Goal: Information Seeking & Learning: Compare options

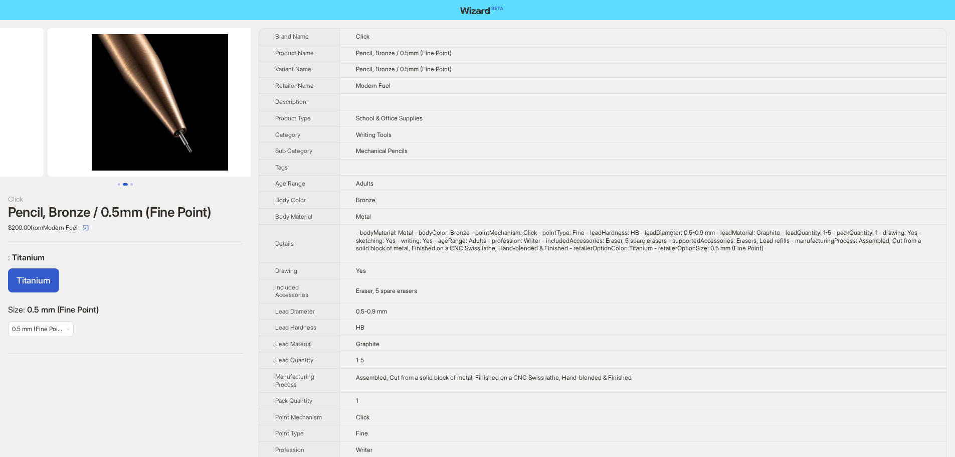
drag, startPoint x: 141, startPoint y: 128, endPoint x: 27, endPoint y: 132, distance: 114.3
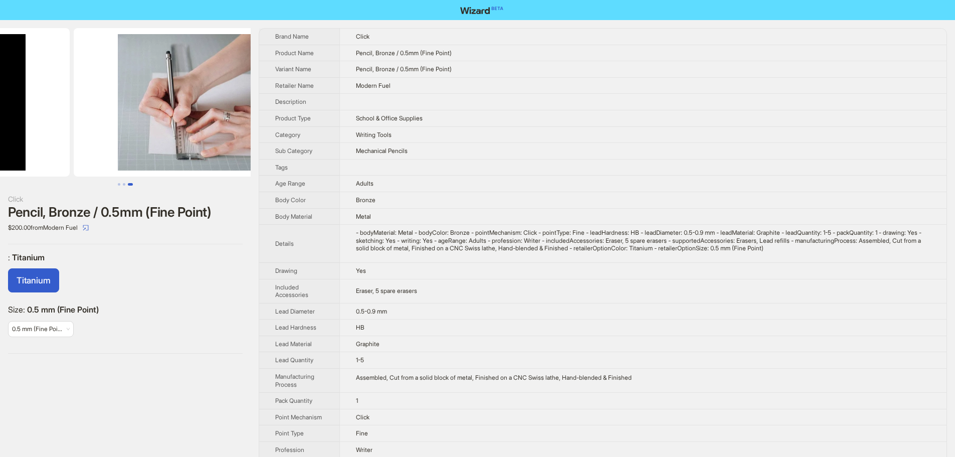
drag, startPoint x: 195, startPoint y: 147, endPoint x: 69, endPoint y: 148, distance: 126.8
click at [69, 148] on ul at bounding box center [125, 102] width 251 height 148
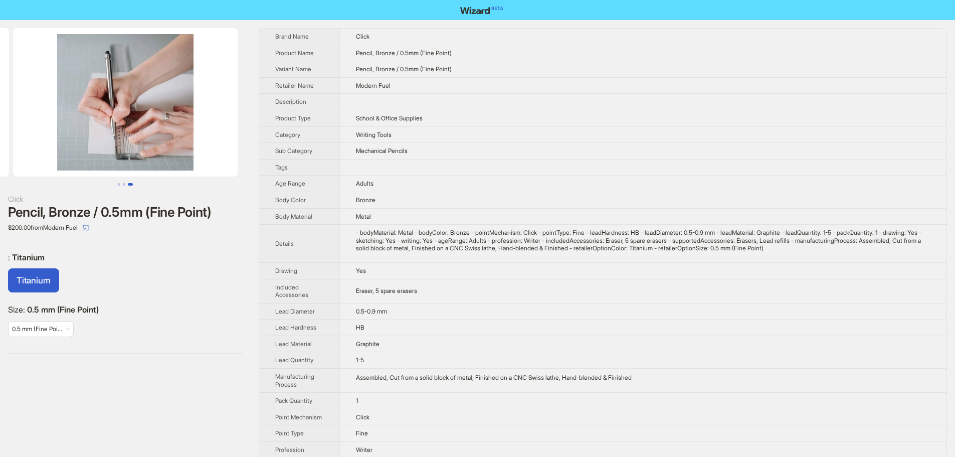
drag, startPoint x: 198, startPoint y: 151, endPoint x: 43, endPoint y: 145, distance: 155.5
click at [43, 145] on img at bounding box center [125, 102] width 225 height 148
drag, startPoint x: 192, startPoint y: 151, endPoint x: 38, endPoint y: 147, distance: 154.9
click at [50, 147] on img at bounding box center [125, 102] width 225 height 148
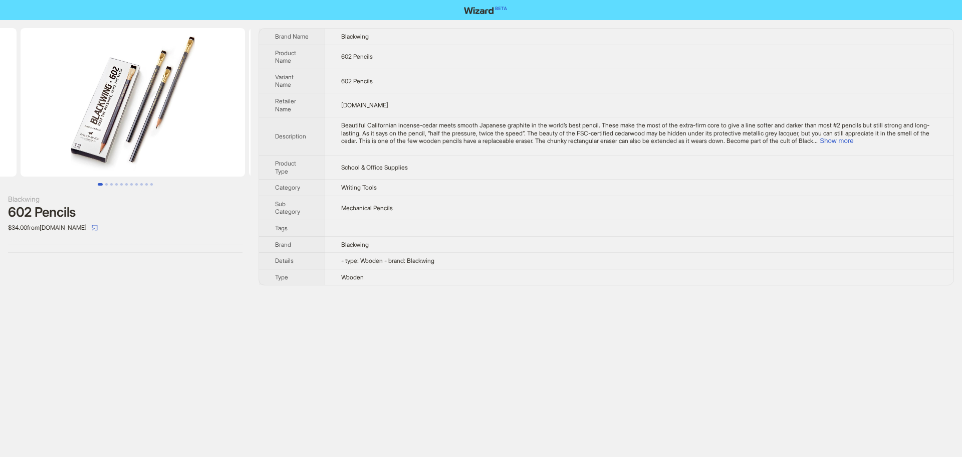
drag, startPoint x: 208, startPoint y: 122, endPoint x: 102, endPoint y: 127, distance: 105.9
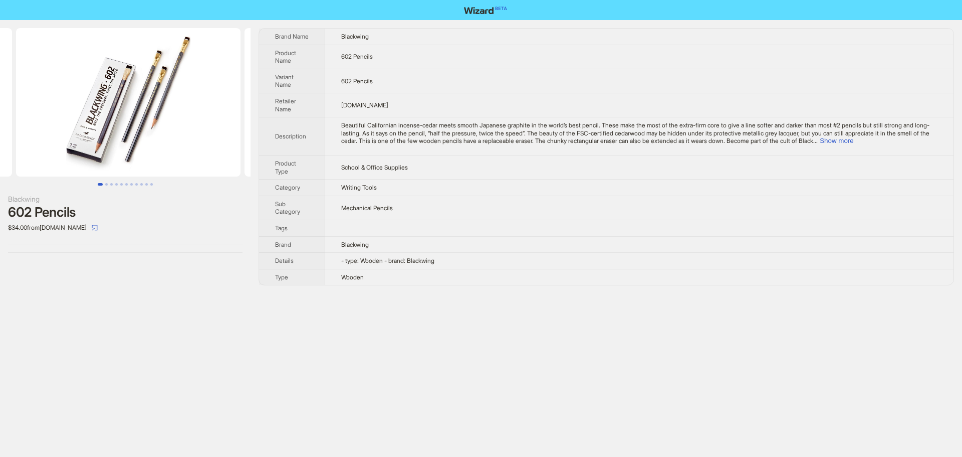
click at [102, 127] on ul at bounding box center [125, 102] width 251 height 148
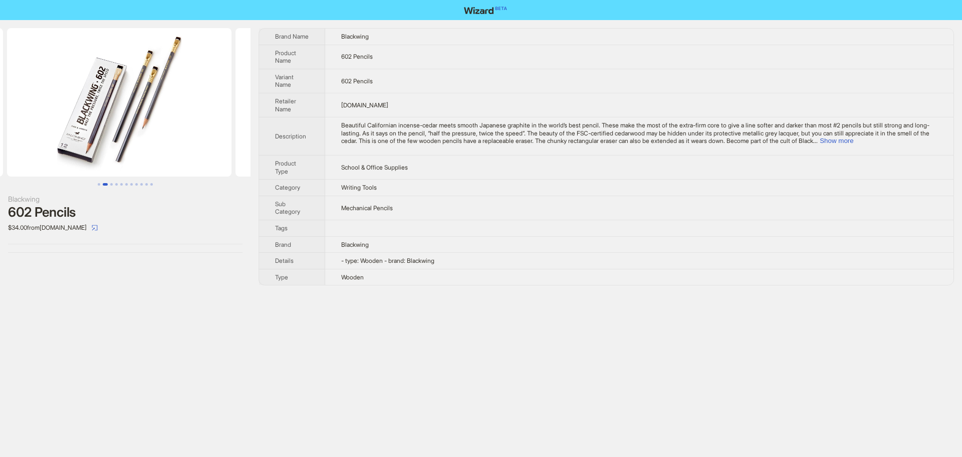
scroll to position [0, 237]
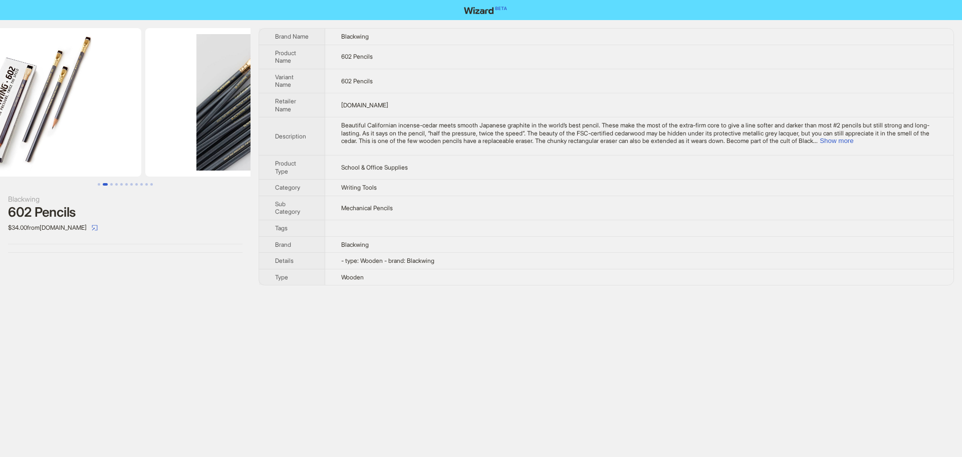
scroll to position [0, 457]
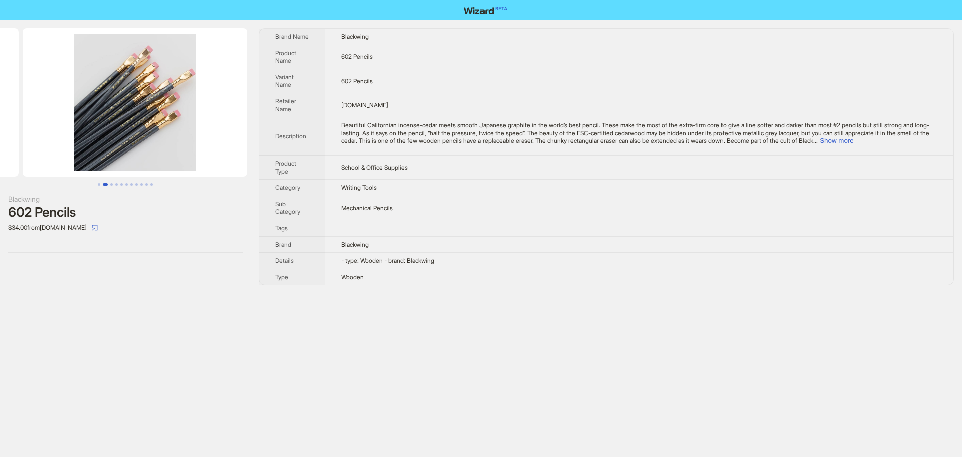
drag, startPoint x: 203, startPoint y: 135, endPoint x: 78, endPoint y: 130, distance: 124.9
click at [78, 130] on ul at bounding box center [125, 102] width 251 height 148
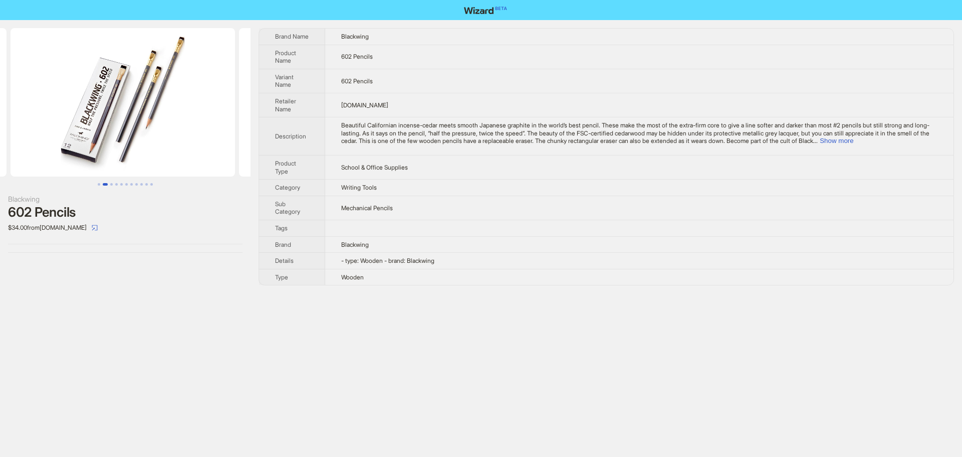
drag, startPoint x: 127, startPoint y: 114, endPoint x: 278, endPoint y: 130, distance: 151.8
click at [278, 130] on div "Blackwing 602 Pencils $34.00 from Pencils.com Brand Name Blackwing Product Name…" at bounding box center [481, 156] width 962 height 273
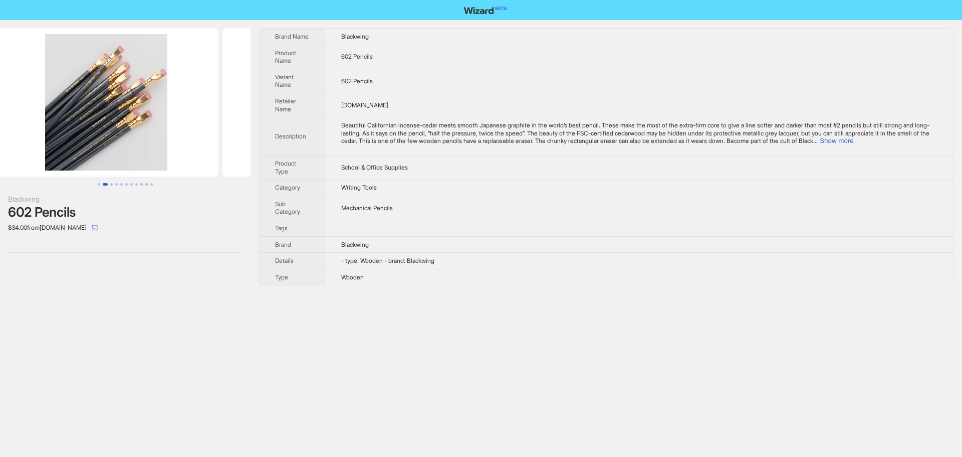
drag, startPoint x: 185, startPoint y: 115, endPoint x: 71, endPoint y: 125, distance: 115.3
click at [15, 116] on ul at bounding box center [125, 102] width 251 height 148
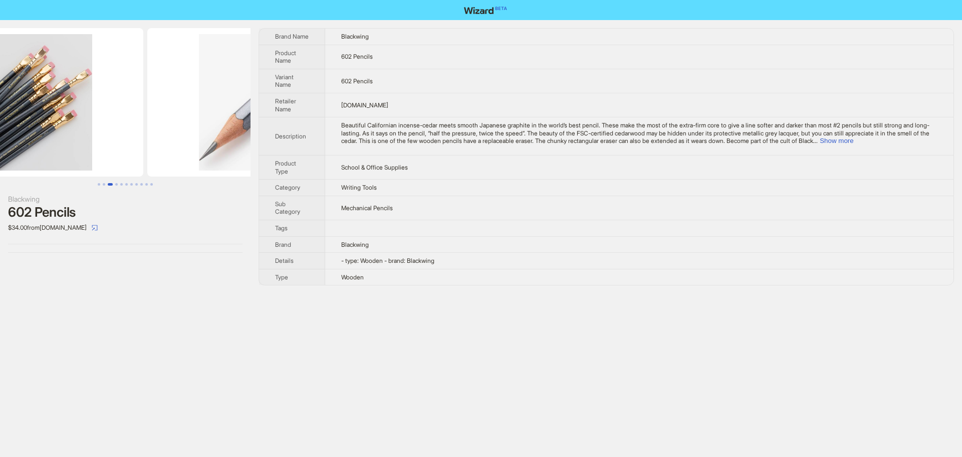
drag, startPoint x: 172, startPoint y: 138, endPoint x: 43, endPoint y: 127, distance: 129.8
click at [46, 128] on img at bounding box center [31, 102] width 225 height 148
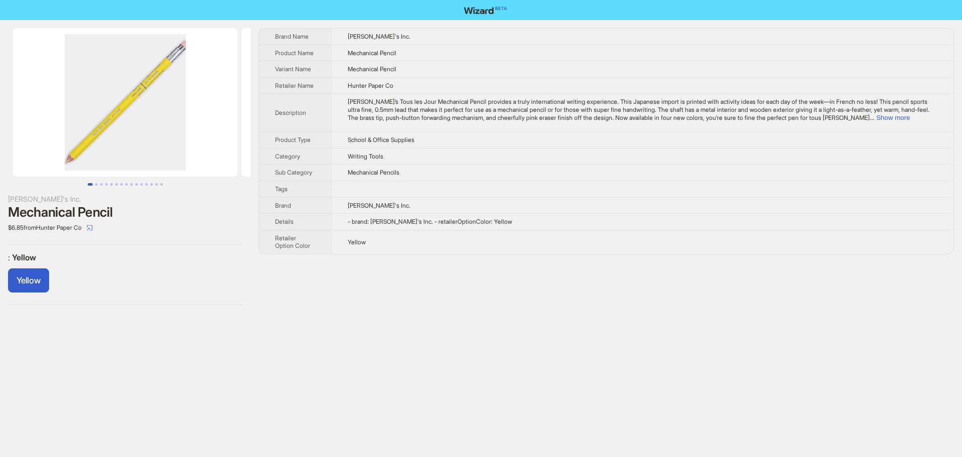
drag, startPoint x: 149, startPoint y: 140, endPoint x: 176, endPoint y: 139, distance: 27.1
click at [175, 138] on img at bounding box center [125, 102] width 225 height 148
click at [176, 112] on img at bounding box center [125, 102] width 225 height 148
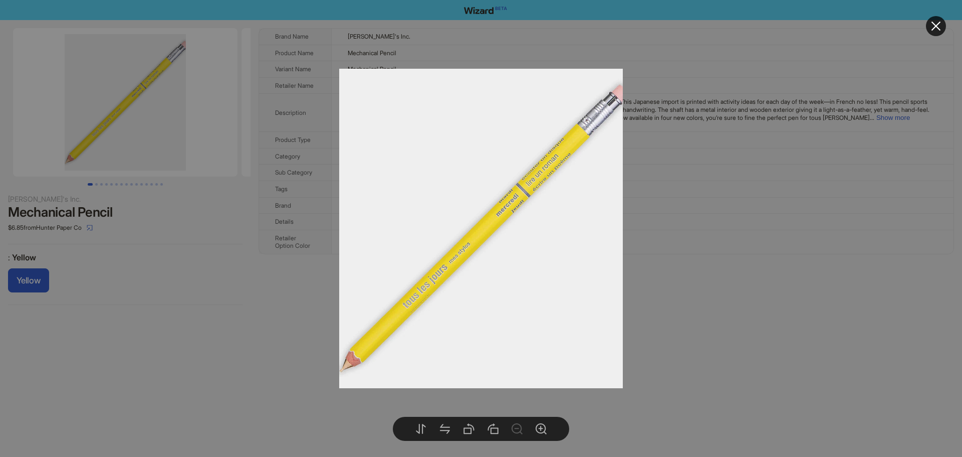
click at [819, 226] on div at bounding box center [481, 228] width 962 height 457
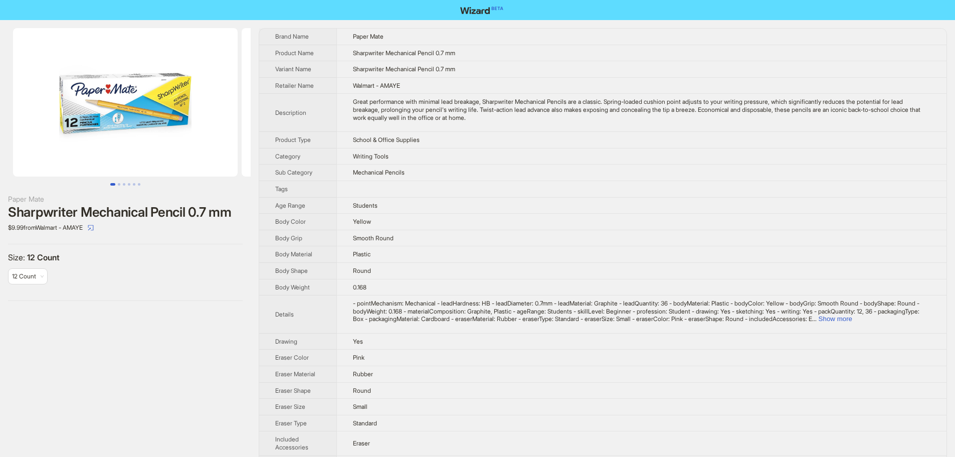
click at [167, 129] on img at bounding box center [125, 102] width 225 height 148
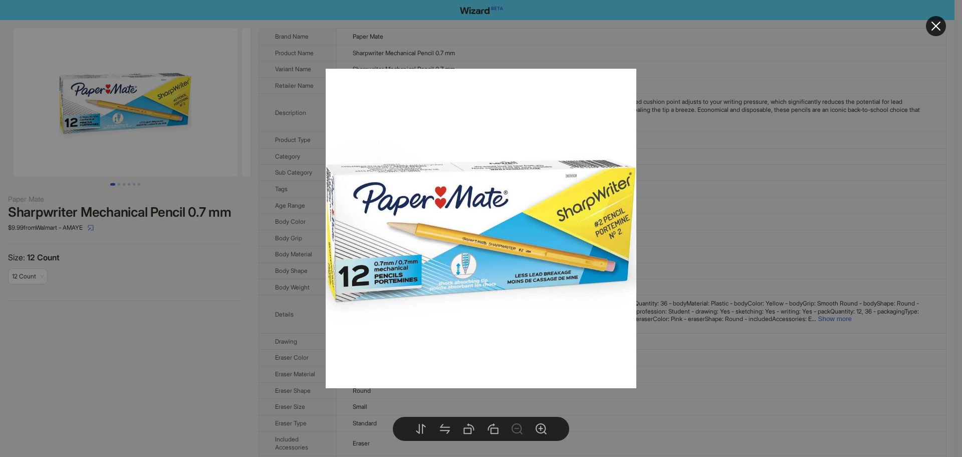
click at [760, 184] on div at bounding box center [481, 228] width 962 height 457
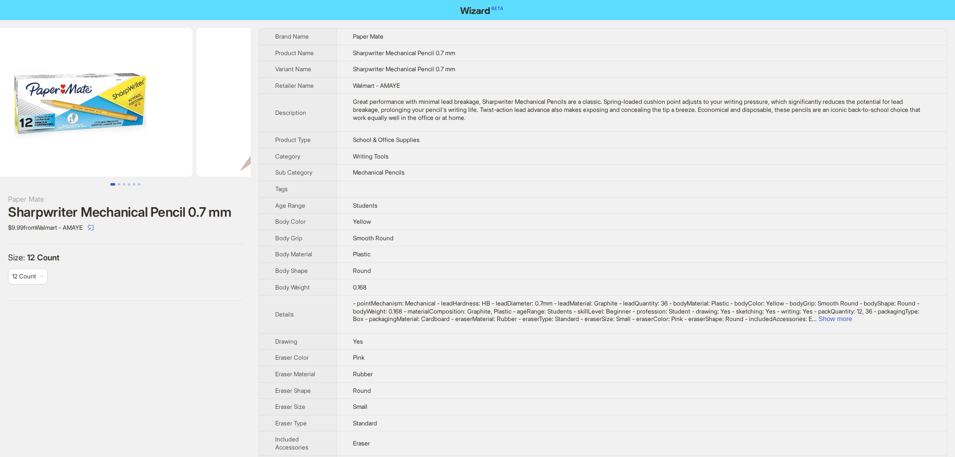
scroll to position [0, 229]
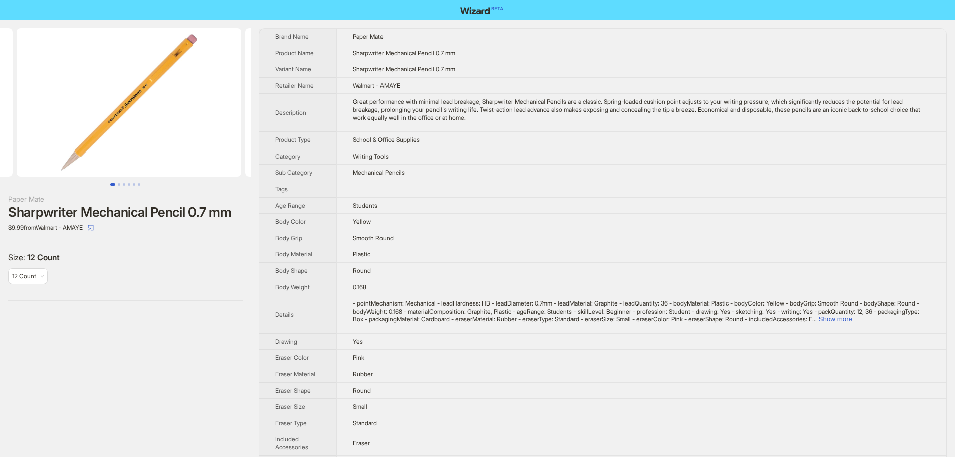
drag, startPoint x: 143, startPoint y: 156, endPoint x: 0, endPoint y: 158, distance: 142.9
click at [0, 159] on ul at bounding box center [125, 102] width 251 height 148
click at [199, 30] on img at bounding box center [125, 102] width 225 height 148
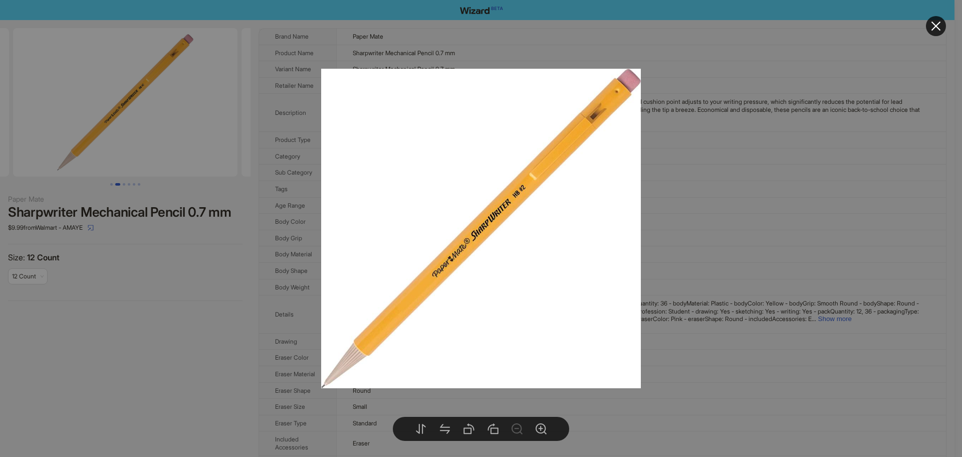
click at [741, 136] on div at bounding box center [481, 228] width 962 height 457
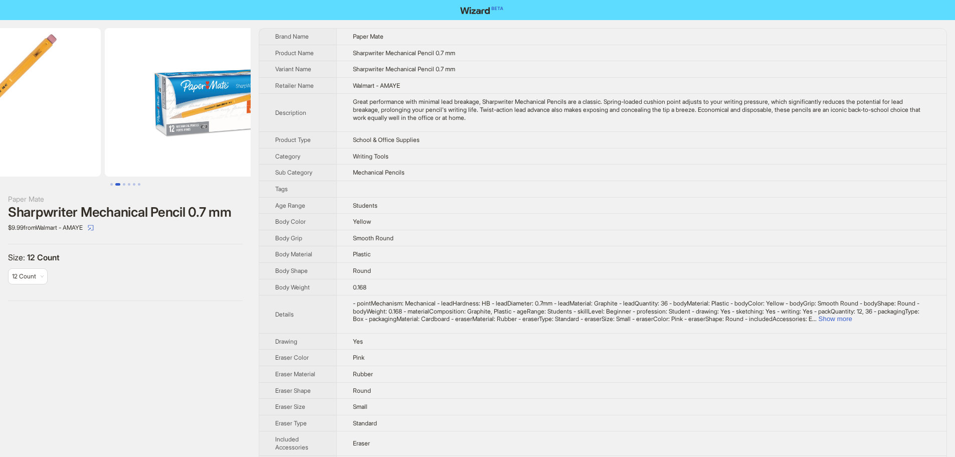
drag, startPoint x: 91, startPoint y: 142, endPoint x: 0, endPoint y: 150, distance: 91.5
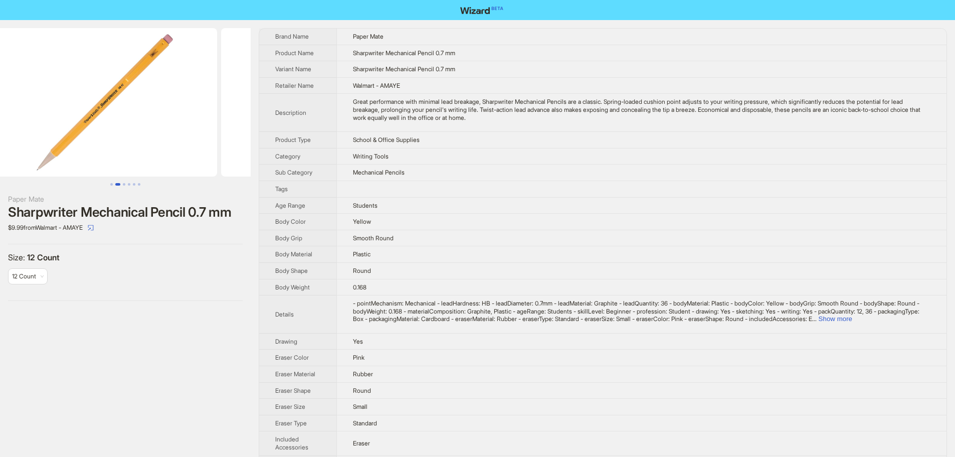
scroll to position [0, 229]
drag, startPoint x: 139, startPoint y: 131, endPoint x: 284, endPoint y: 129, distance: 145.4
click at [284, 129] on div "Paper Mate Sharpwriter Mechanical Pencil 0.7 mm $9.99 from Walmart - AMAYE Size…" at bounding box center [477, 384] width 955 height 728
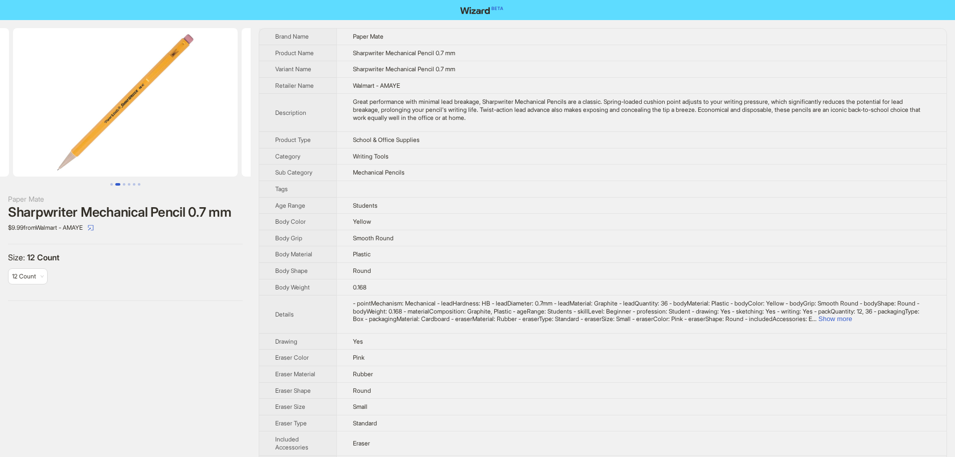
click at [702, 189] on td at bounding box center [641, 188] width 610 height 17
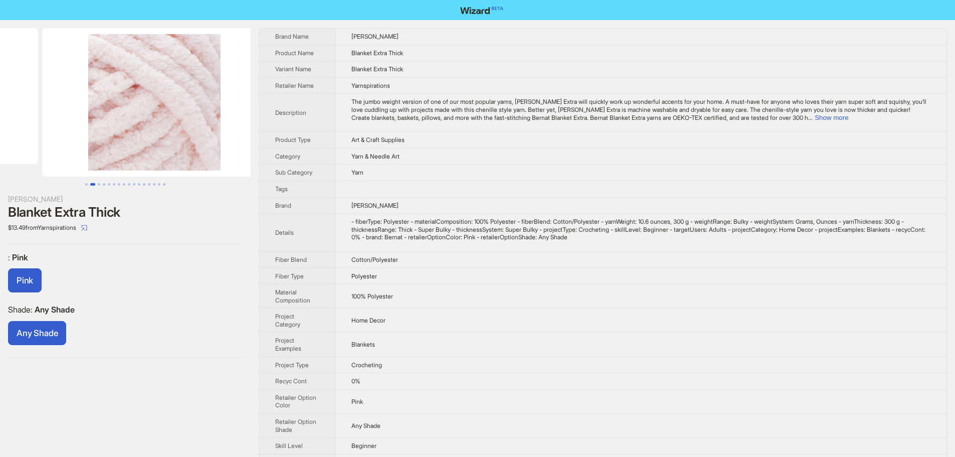
drag, startPoint x: 96, startPoint y: 123, endPoint x: 26, endPoint y: 125, distance: 70.2
click at [38, 125] on ul at bounding box center [125, 102] width 251 height 148
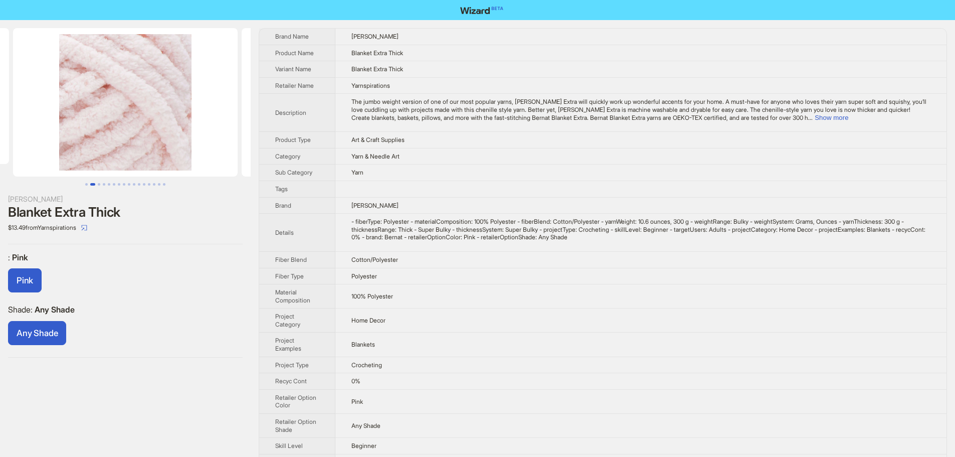
scroll to position [0, 166]
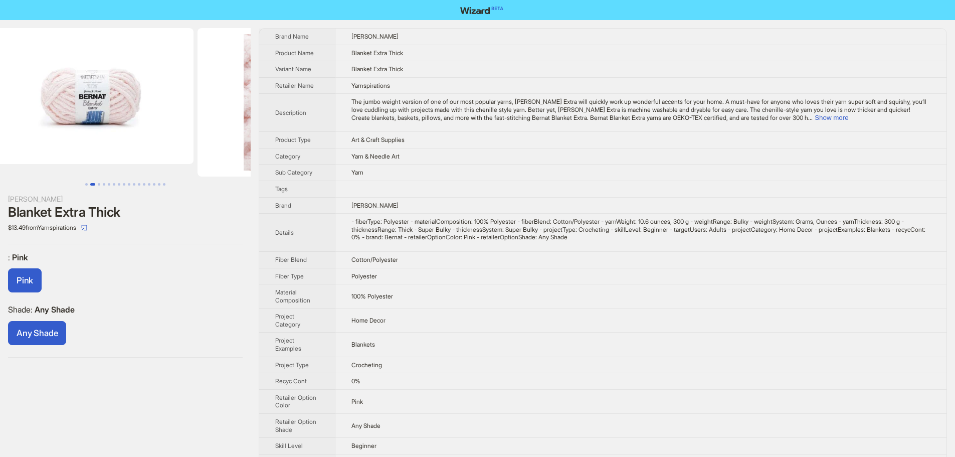
drag, startPoint x: 179, startPoint y: 126, endPoint x: 422, endPoint y: 125, distance: 243.1
click at [324, 128] on div "Bernat Blanket Extra Thick $13.49 from Yarnspirations : Pink Pink Shade : Any S…" at bounding box center [477, 306] width 955 height 572
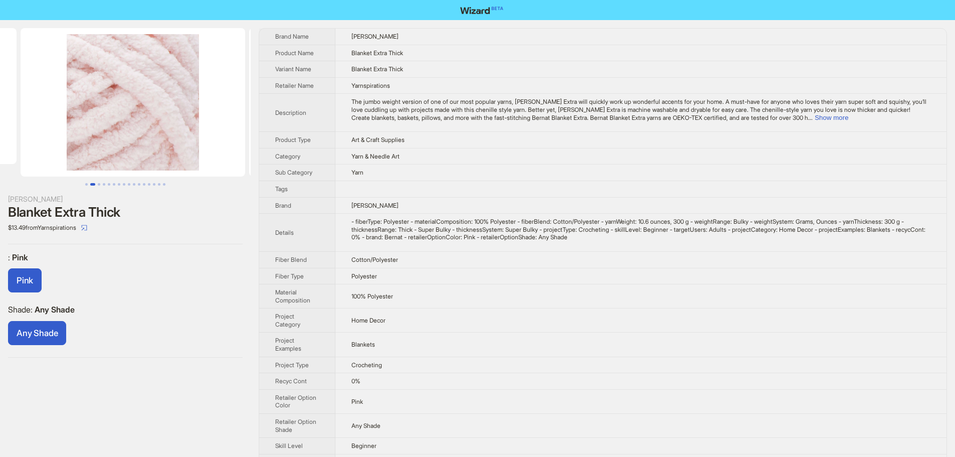
drag, startPoint x: 226, startPoint y: 113, endPoint x: 102, endPoint y: 136, distance: 125.4
click at [102, 136] on img at bounding box center [131, 102] width 225 height 148
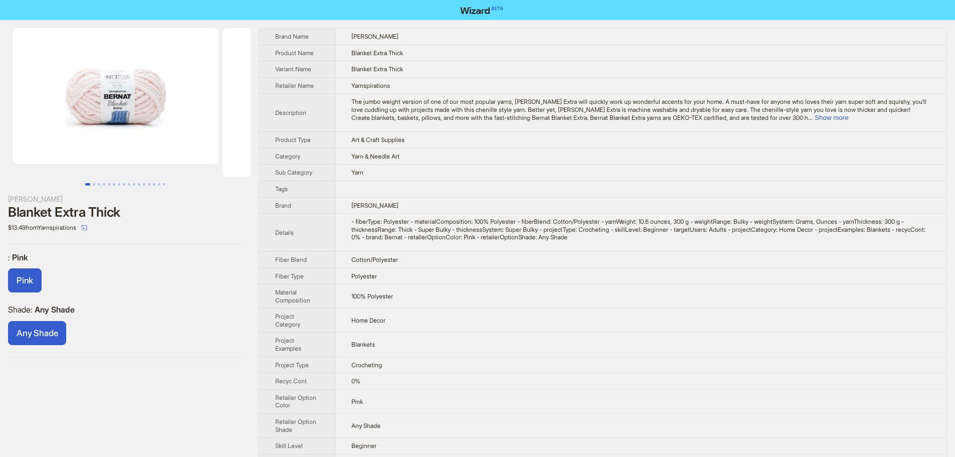
drag, startPoint x: 102, startPoint y: 136, endPoint x: 277, endPoint y: 127, distance: 174.7
click at [269, 128] on div "Bernat Blanket Extra Thick $13.49 from Yarnspirations : Pink Pink Shade : Any S…" at bounding box center [477, 306] width 955 height 572
drag, startPoint x: 168, startPoint y: 112, endPoint x: 160, endPoint y: 113, distance: 8.6
click at [160, 113] on img at bounding box center [107, 96] width 205 height 136
drag, startPoint x: 102, startPoint y: 215, endPoint x: 173, endPoint y: 216, distance: 70.7
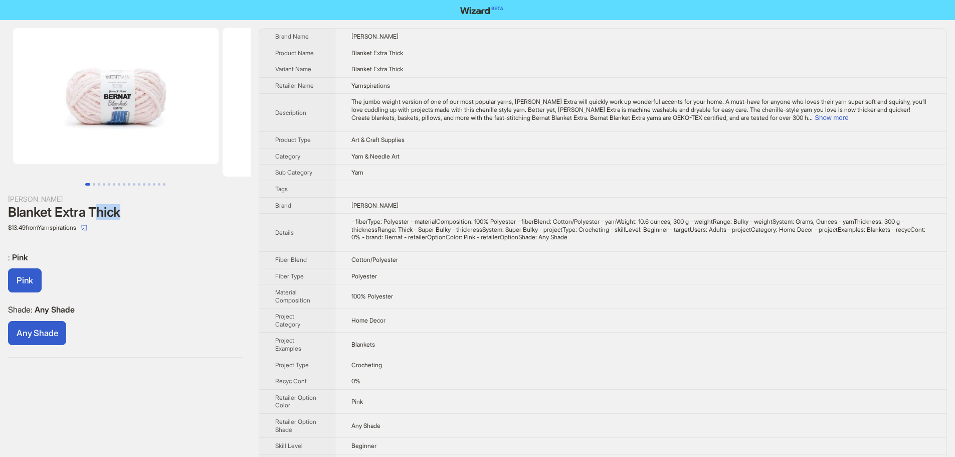
click at [172, 216] on div "Blanket Extra Thick" at bounding box center [125, 211] width 235 height 15
click at [173, 216] on div "Blanket Extra Thick" at bounding box center [125, 211] width 235 height 15
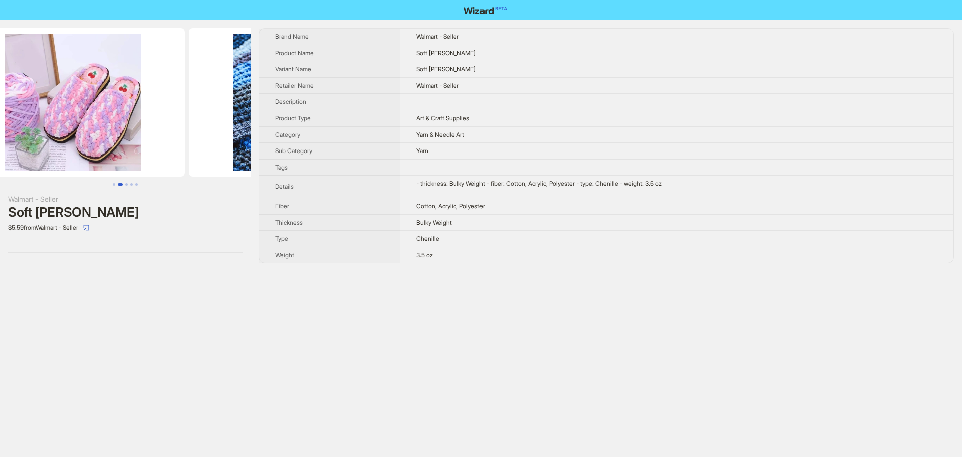
drag, startPoint x: 220, startPoint y: 100, endPoint x: 38, endPoint y: 106, distance: 182.0
click at [38, 106] on ul at bounding box center [125, 102] width 251 height 148
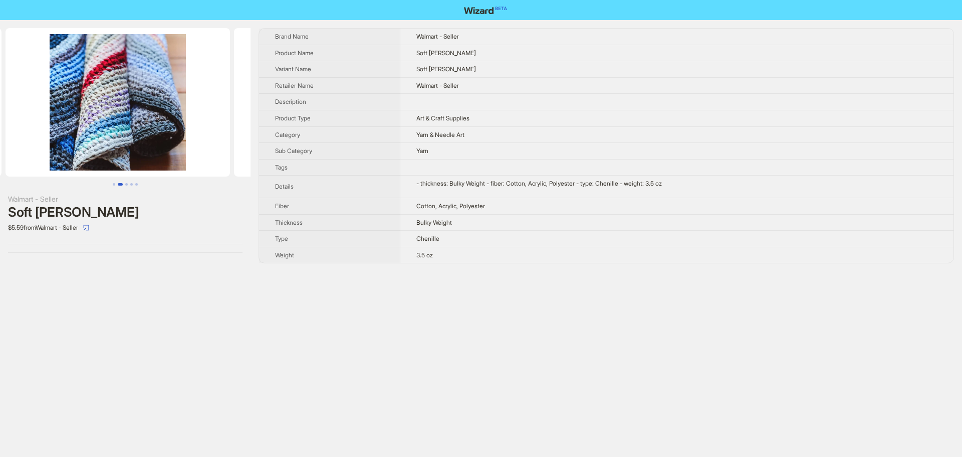
drag, startPoint x: 182, startPoint y: 113, endPoint x: 37, endPoint y: 119, distance: 145.5
click at [37, 119] on ul at bounding box center [125, 102] width 251 height 148
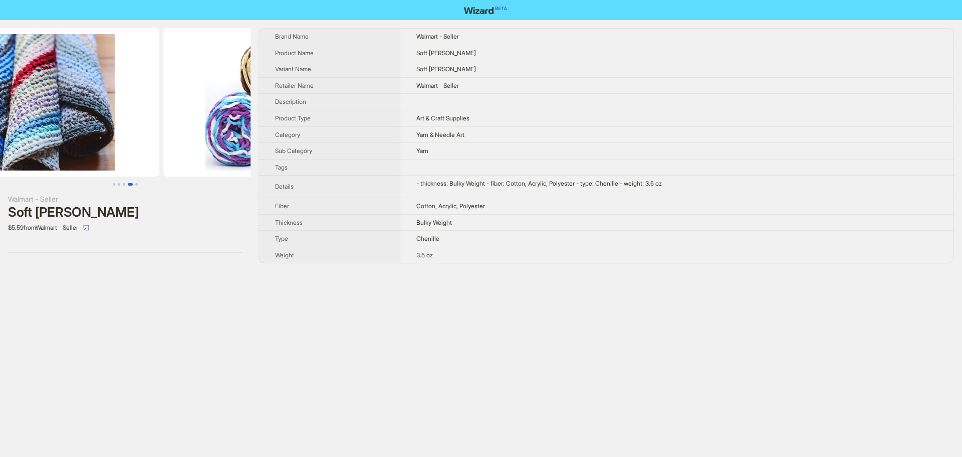
drag, startPoint x: 188, startPoint y: 123, endPoint x: 62, endPoint y: 119, distance: 126.4
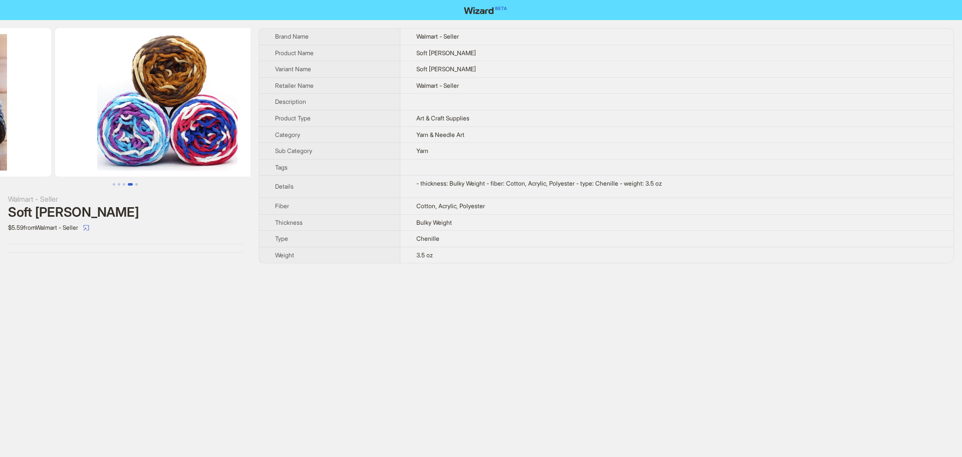
click at [66, 119] on ul at bounding box center [125, 102] width 251 height 148
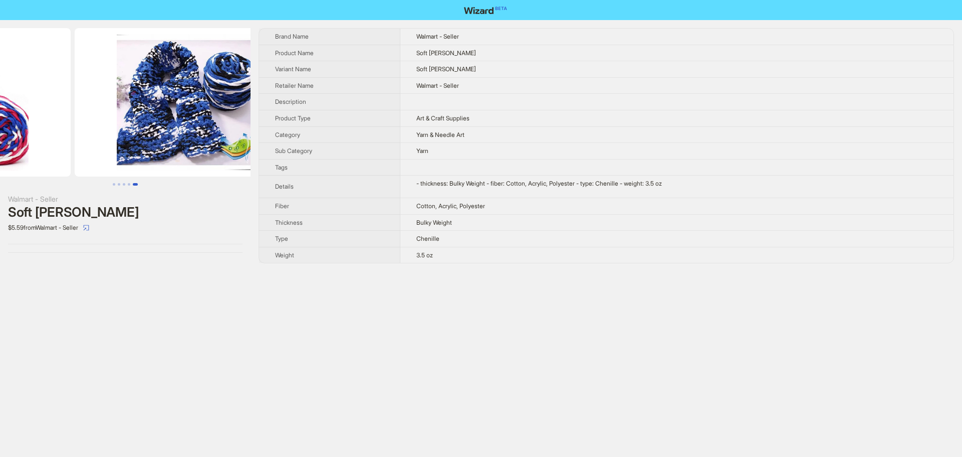
drag, startPoint x: 189, startPoint y: 122, endPoint x: 55, endPoint y: 121, distance: 134.3
click at [52, 121] on ul at bounding box center [125, 102] width 251 height 148
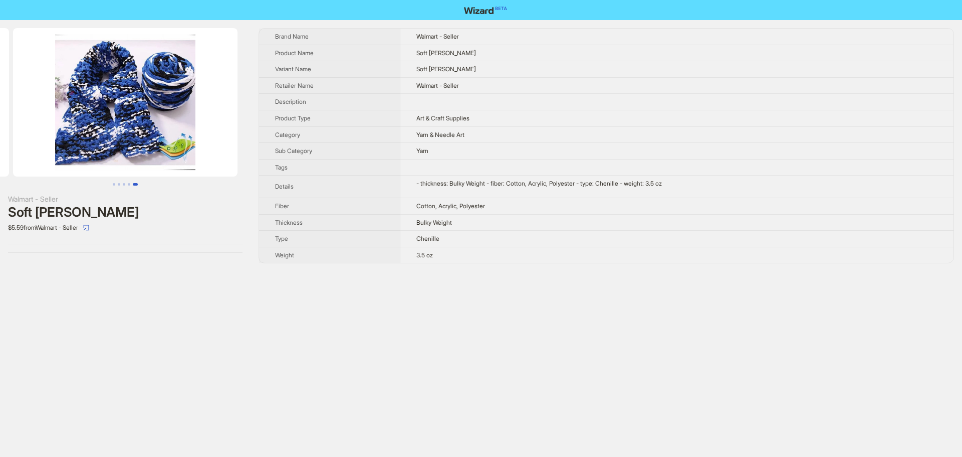
drag, startPoint x: 212, startPoint y: 124, endPoint x: 69, endPoint y: 118, distance: 143.0
click at [69, 118] on img at bounding box center [125, 102] width 225 height 148
drag, startPoint x: 184, startPoint y: 119, endPoint x: 70, endPoint y: 116, distance: 113.8
click at [70, 116] on img at bounding box center [125, 102] width 225 height 148
drag, startPoint x: 169, startPoint y: 126, endPoint x: 56, endPoint y: 130, distance: 113.3
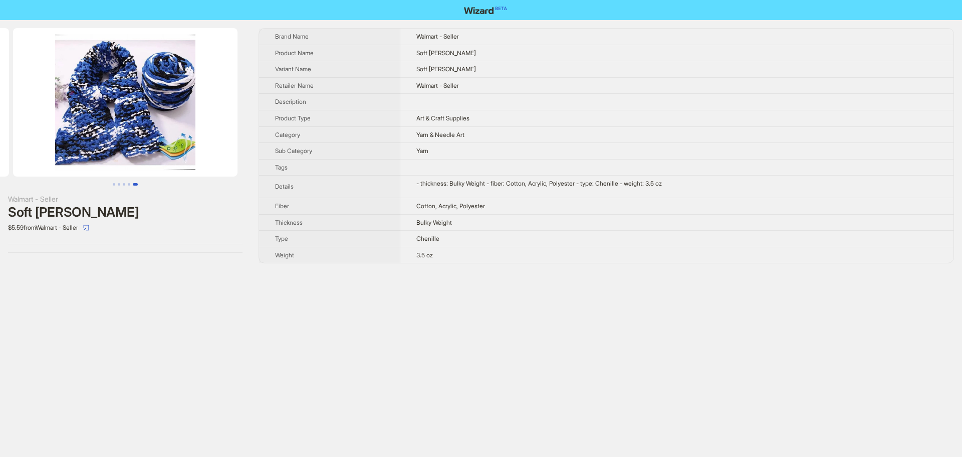
click at [56, 130] on img at bounding box center [125, 102] width 225 height 148
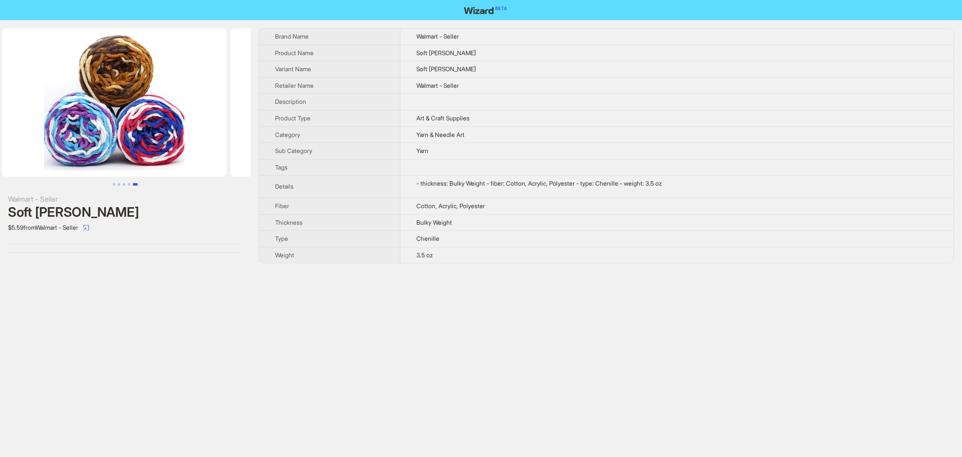
drag, startPoint x: 87, startPoint y: 129, endPoint x: 288, endPoint y: 129, distance: 200.5
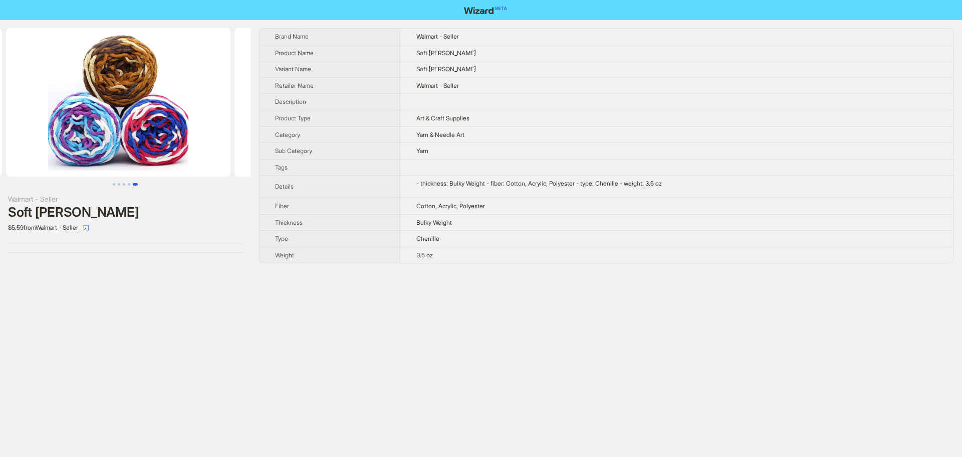
click at [269, 128] on div "Walmart - Seller Soft Chenille Yarn $5.59 from Walmart - Seller Brand Name Walm…" at bounding box center [481, 145] width 962 height 251
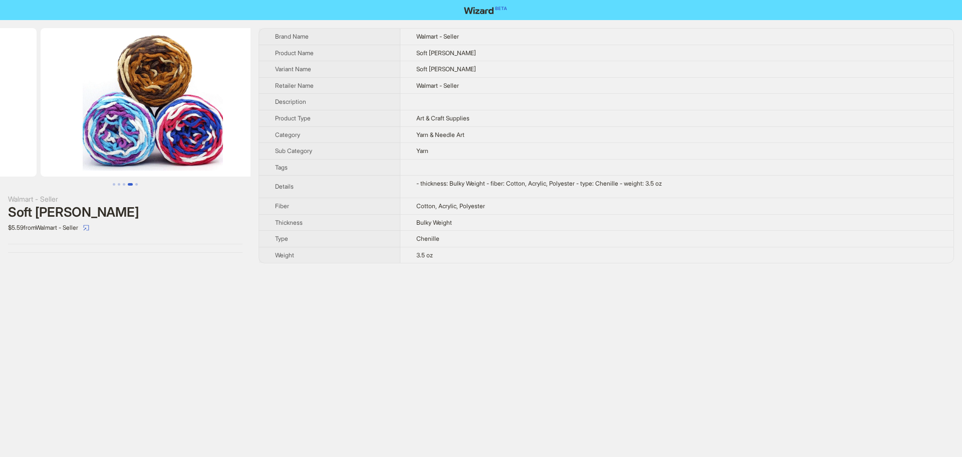
drag, startPoint x: 129, startPoint y: 129, endPoint x: 147, endPoint y: 132, distance: 18.7
click at [147, 132] on img at bounding box center [153, 102] width 225 height 148
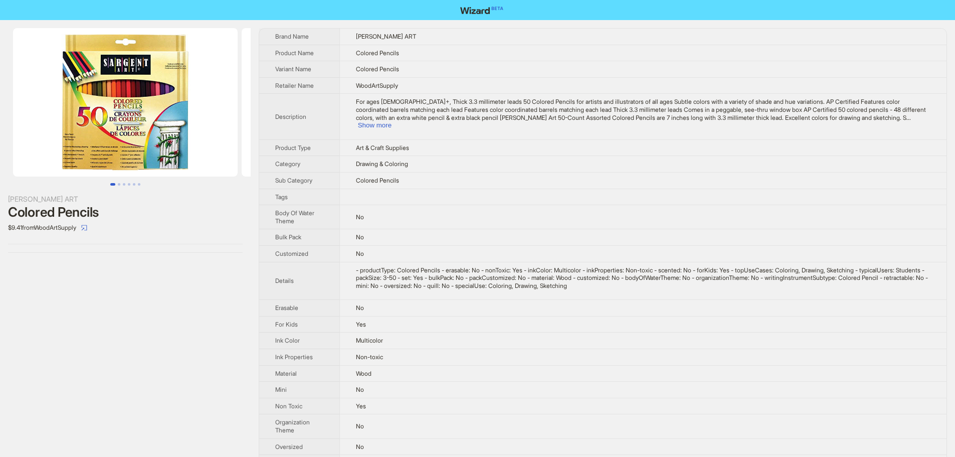
click at [662, 188] on td at bounding box center [642, 196] width 607 height 17
click at [914, 113] on span "For ages [DEMOGRAPHIC_DATA]+, Thick 3.3 millimeter leads 50 Colored Pencils for…" at bounding box center [641, 109] width 570 height 23
click at [391, 121] on button "Show more" at bounding box center [375, 125] width 34 height 8
drag, startPoint x: 863, startPoint y: 111, endPoint x: 917, endPoint y: 110, distance: 53.6
click at [917, 110] on div "For ages [DEMOGRAPHIC_DATA]+, Thick 3.3 millimeter leads 50 Colored Pencils for…" at bounding box center [642, 113] width 577 height 31
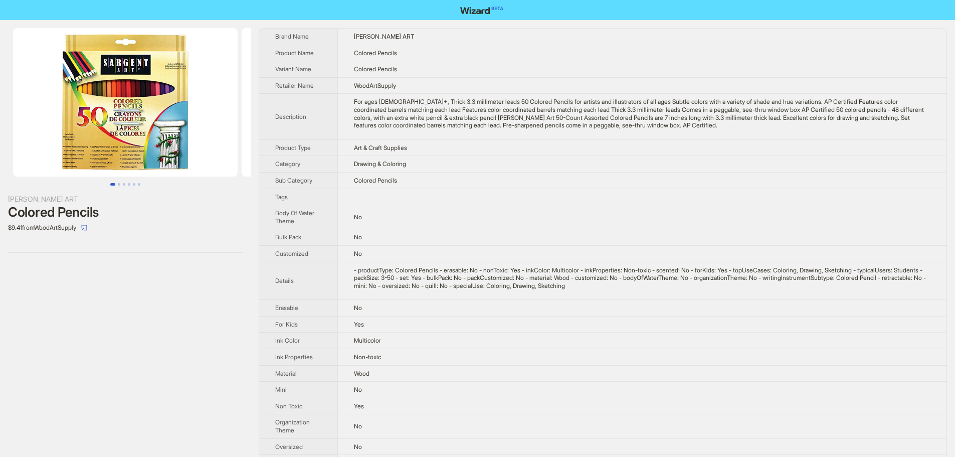
click at [882, 140] on td "Art & Craft Supplies" at bounding box center [641, 147] width 609 height 17
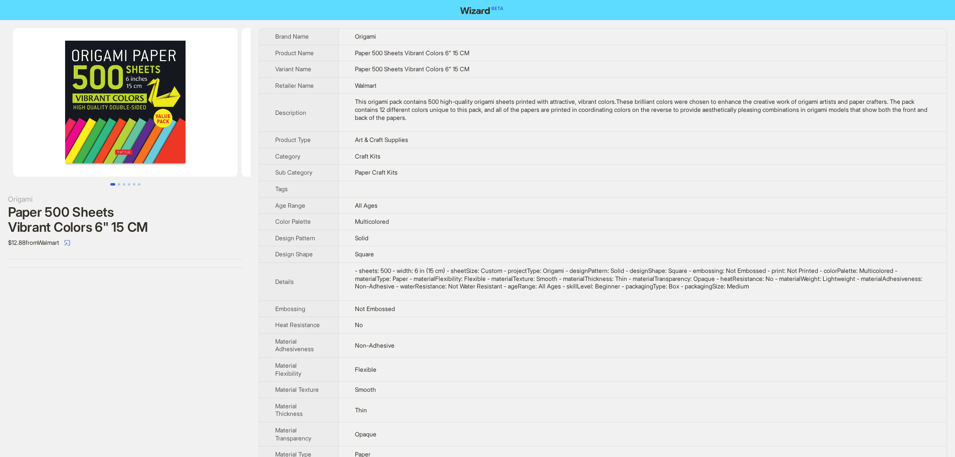
click at [626, 169] on td "Paper Craft Kits" at bounding box center [642, 172] width 607 height 17
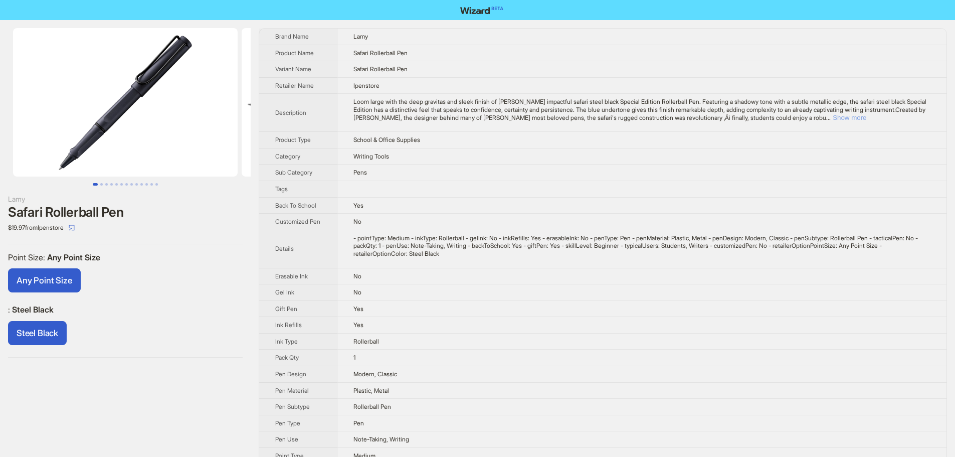
click at [866, 115] on button "Show more" at bounding box center [849, 118] width 34 height 8
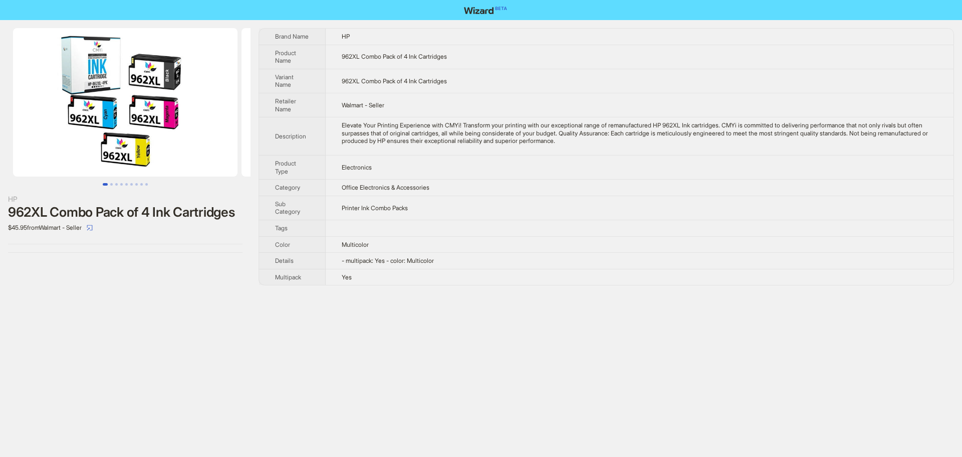
click at [174, 103] on img at bounding box center [125, 102] width 225 height 148
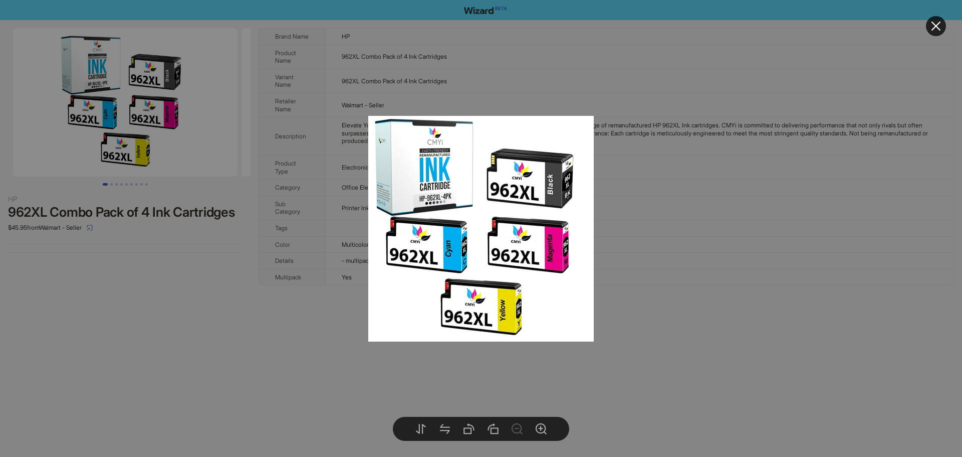
click at [669, 265] on div at bounding box center [481, 228] width 962 height 457
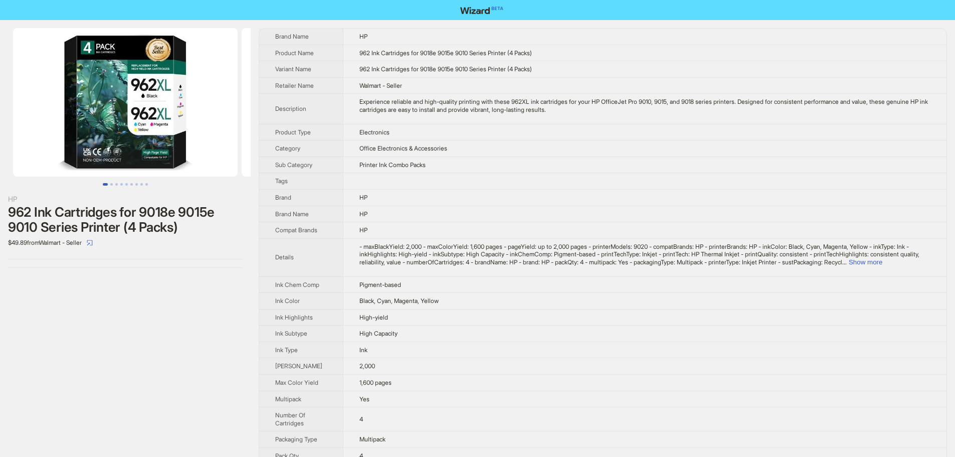
click at [109, 136] on img at bounding box center [125, 102] width 225 height 148
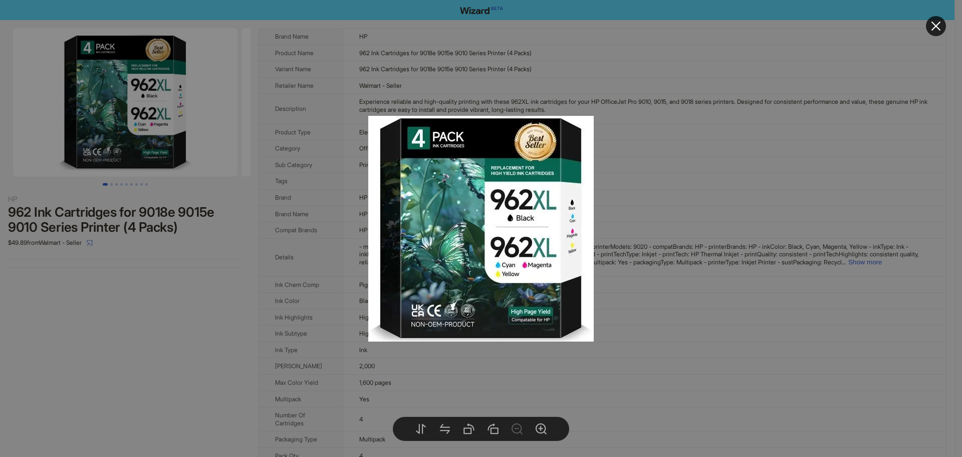
click at [755, 214] on div at bounding box center [481, 228] width 962 height 457
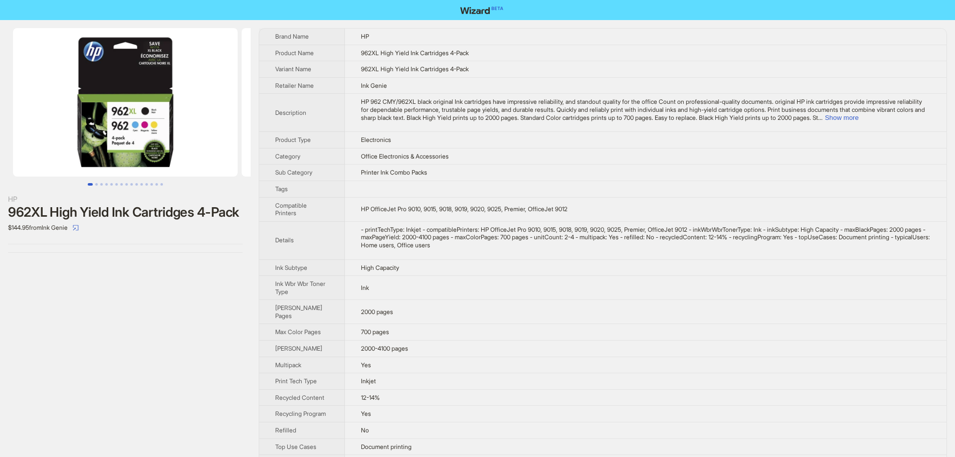
click at [146, 132] on img at bounding box center [125, 102] width 225 height 148
click at [140, 97] on img at bounding box center [125, 102] width 225 height 148
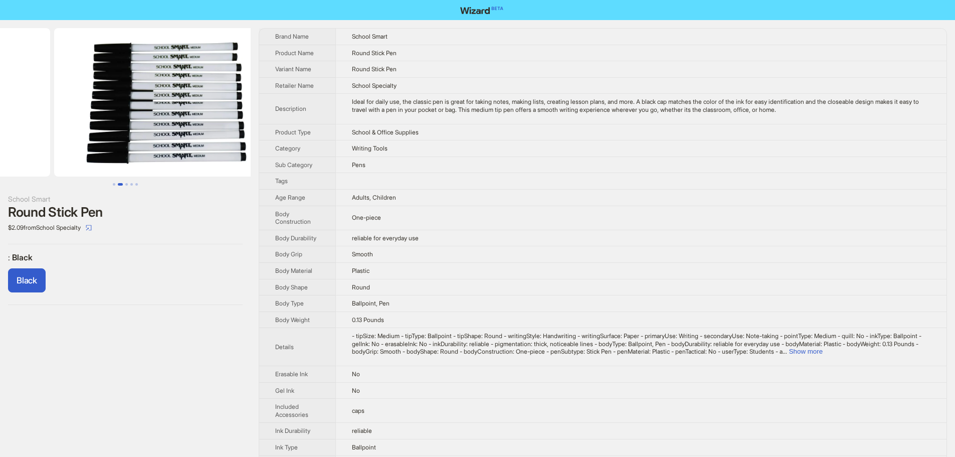
scroll to position [0, 229]
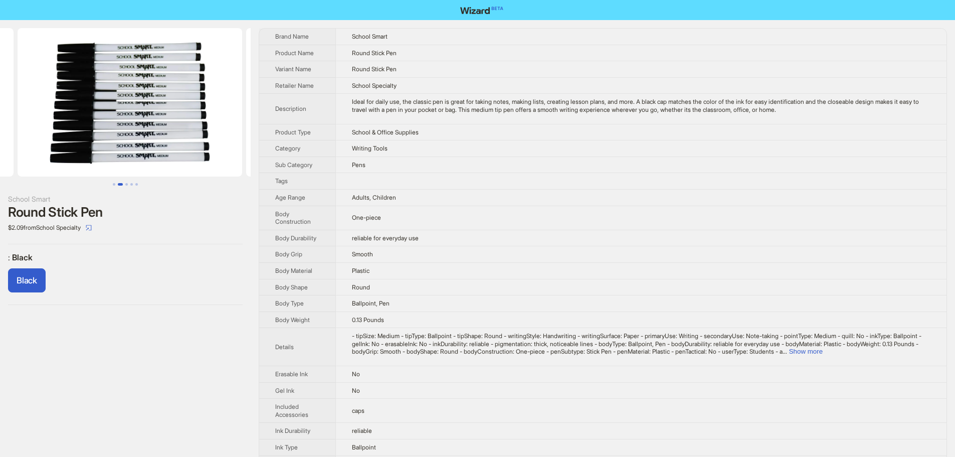
drag, startPoint x: 174, startPoint y: 85, endPoint x: 34, endPoint y: 96, distance: 140.8
click at [25, 91] on ul at bounding box center [125, 102] width 251 height 148
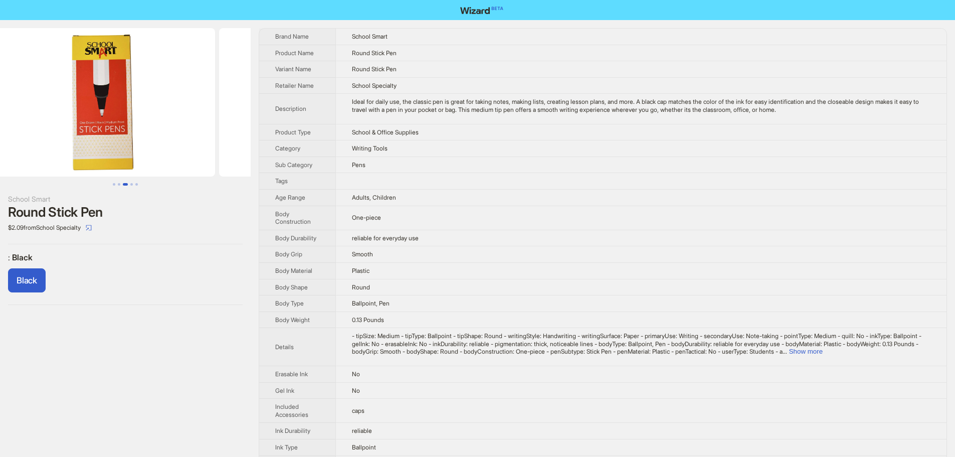
drag, startPoint x: 214, startPoint y: 143, endPoint x: 51, endPoint y: 141, distance: 162.9
click at [51, 141] on ul at bounding box center [125, 102] width 251 height 148
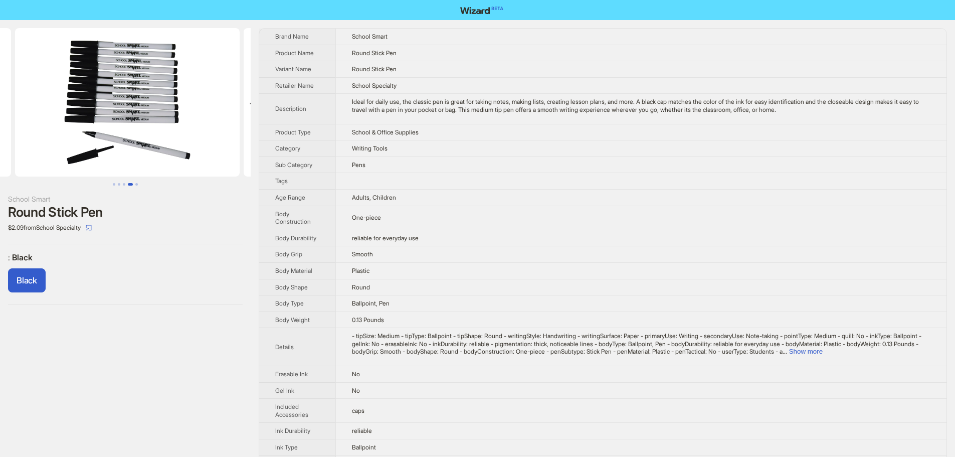
drag, startPoint x: 205, startPoint y: 143, endPoint x: 54, endPoint y: 152, distance: 151.1
click at [54, 152] on ul at bounding box center [125, 102] width 251 height 148
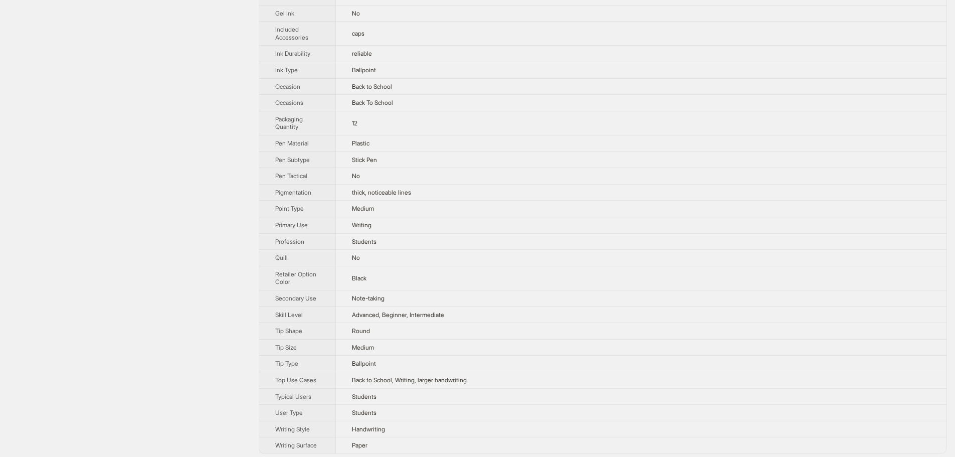
scroll to position [382, 0]
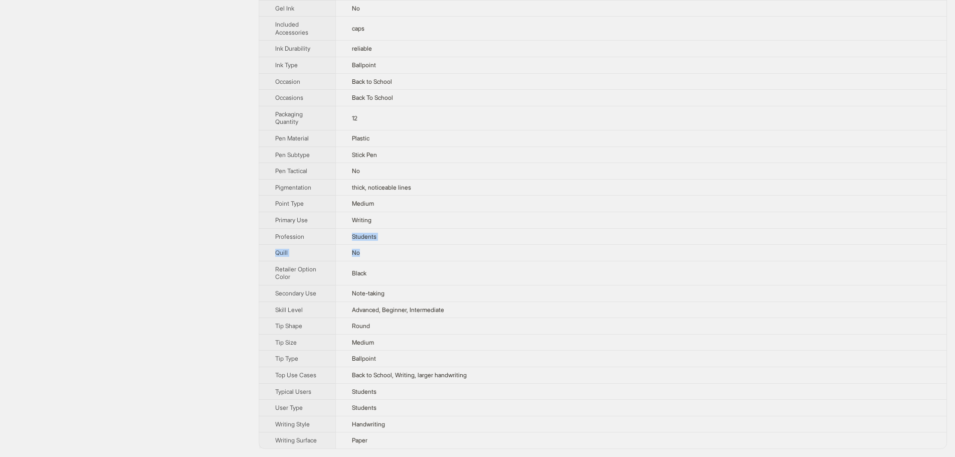
drag, startPoint x: 351, startPoint y: 235, endPoint x: 495, endPoint y: 250, distance: 145.1
click at [487, 249] on tbody "Brand Name School Smart Product Name Round Stick Pen Variant Name Round Stick P…" at bounding box center [602, 47] width 687 height 801
click at [482, 248] on td "No" at bounding box center [640, 253] width 611 height 17
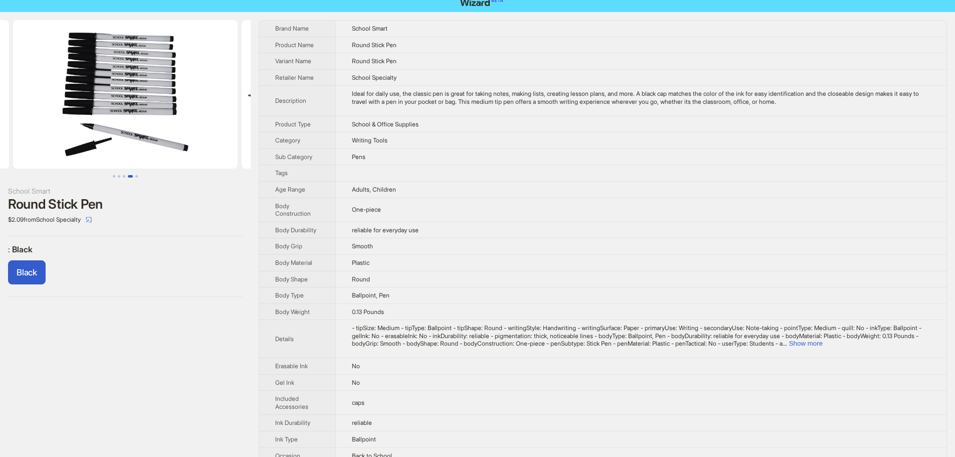
scroll to position [0, 0]
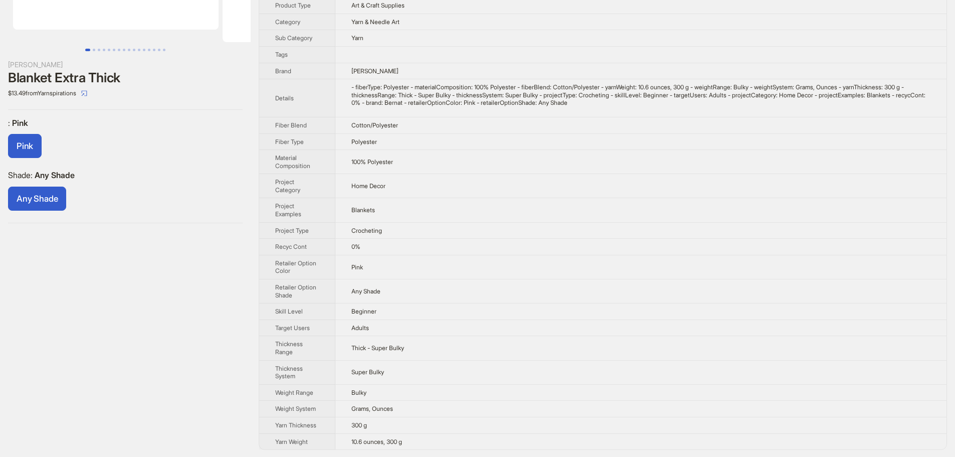
scroll to position [143, 0]
drag, startPoint x: 356, startPoint y: 374, endPoint x: 440, endPoint y: 376, distance: 83.2
click at [440, 376] on td "Super Bulky" at bounding box center [640, 371] width 611 height 24
drag, startPoint x: 362, startPoint y: 340, endPoint x: 510, endPoint y: 356, distance: 148.2
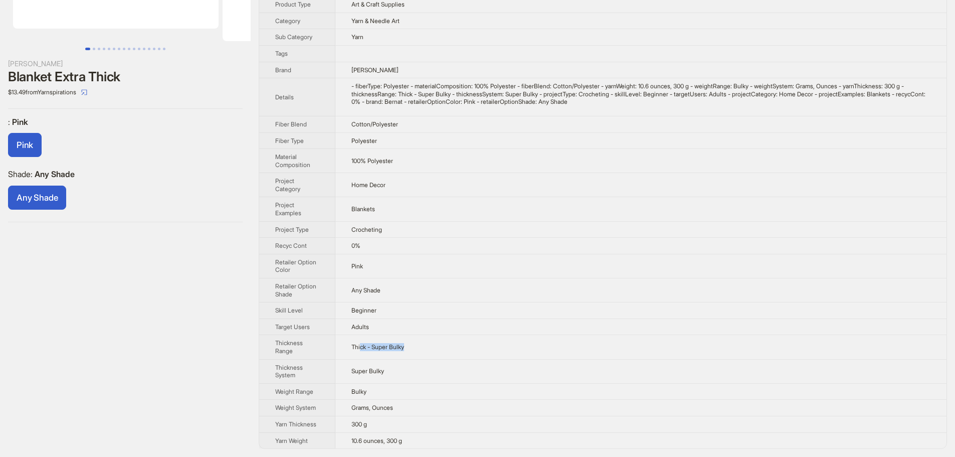
click at [510, 356] on td "Thick - Super Bulky" at bounding box center [640, 347] width 611 height 24
click at [437, 348] on td "Thick - Super Bulky" at bounding box center [640, 347] width 611 height 24
drag, startPoint x: 381, startPoint y: 349, endPoint x: 517, endPoint y: 365, distance: 136.3
click at [515, 365] on tbody "Brand Name Bernat Product Name Blanket Extra Thick Variant Name Blanket Extra T…" at bounding box center [602, 170] width 687 height 555
click at [434, 388] on td "Bulky" at bounding box center [640, 391] width 611 height 17
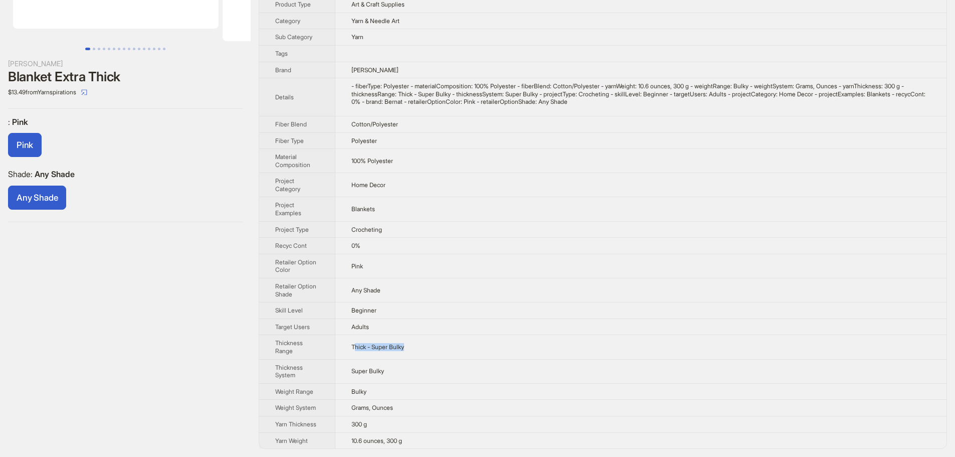
drag, startPoint x: 357, startPoint y: 350, endPoint x: 422, endPoint y: 351, distance: 64.7
click at [422, 351] on td "Thick - Super Bulky" at bounding box center [640, 347] width 611 height 24
click at [420, 351] on td "Thick - Super Bulky" at bounding box center [640, 347] width 611 height 24
drag, startPoint x: 345, startPoint y: 371, endPoint x: 431, endPoint y: 379, distance: 85.5
click at [427, 378] on td "Super Bulky" at bounding box center [640, 371] width 611 height 24
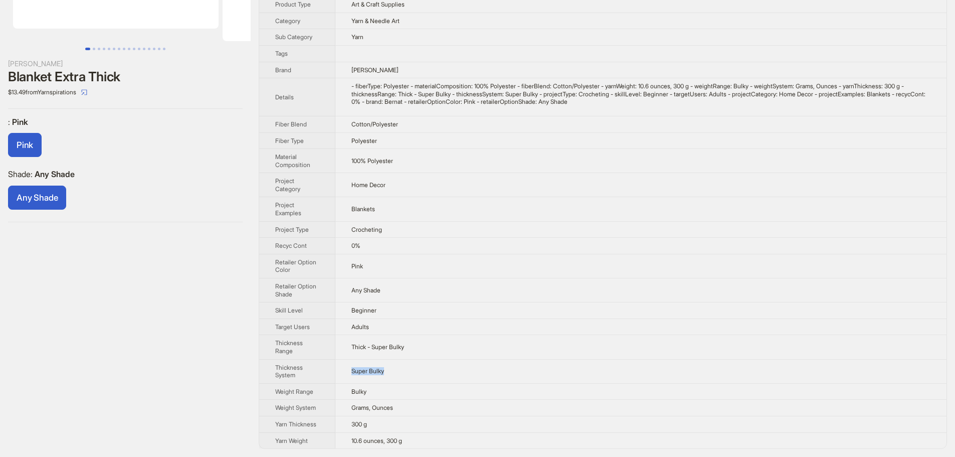
click at [430, 378] on td "Super Bulky" at bounding box center [640, 371] width 611 height 24
drag, startPoint x: 368, startPoint y: 388, endPoint x: 502, endPoint y: 386, distance: 133.3
click at [492, 385] on td "Bulky" at bounding box center [640, 391] width 611 height 17
click at [524, 389] on td "Bulky" at bounding box center [640, 391] width 611 height 17
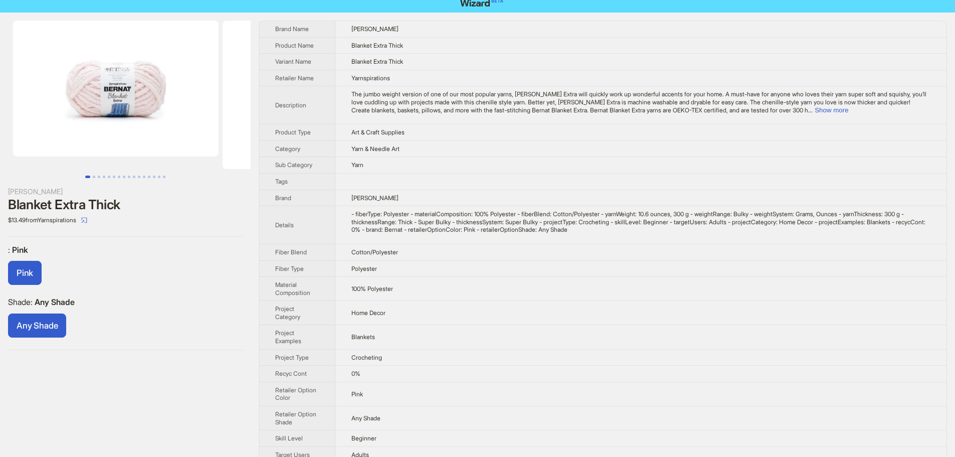
scroll to position [0, 0]
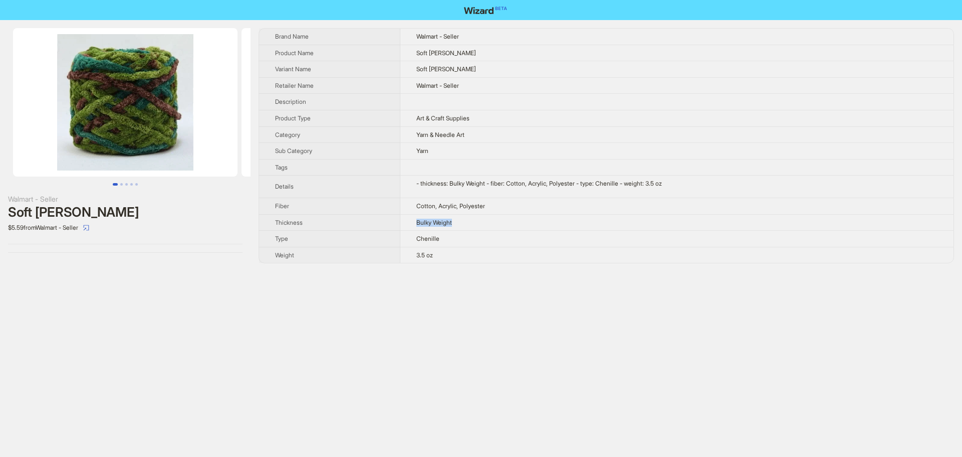
drag, startPoint x: 455, startPoint y: 222, endPoint x: 379, endPoint y: 231, distance: 76.2
click at [381, 230] on tr "Thickness Bulky Weight" at bounding box center [606, 222] width 695 height 17
click at [373, 237] on th "Type" at bounding box center [329, 239] width 141 height 17
drag, startPoint x: 415, startPoint y: 225, endPoint x: 535, endPoint y: 227, distance: 119.8
click at [477, 225] on td "Bulky Weight" at bounding box center [676, 222] width 553 height 17
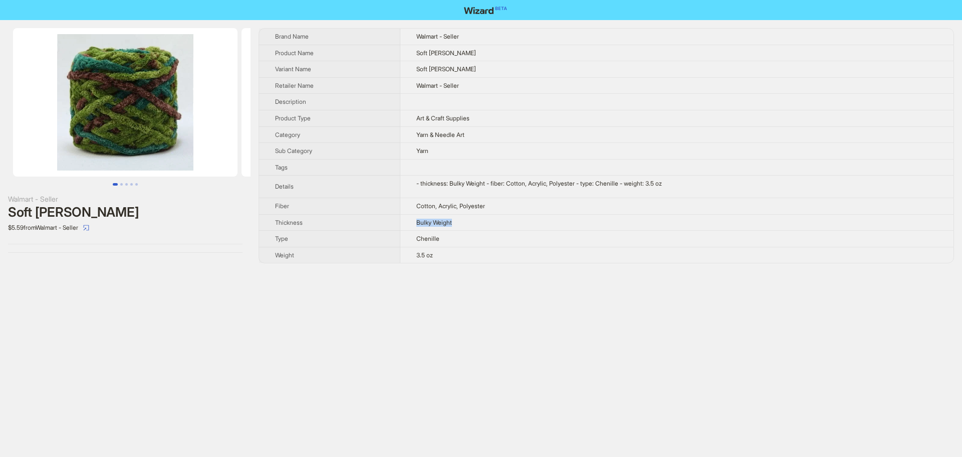
click at [529, 217] on td "Bulky Weight" at bounding box center [676, 222] width 553 height 17
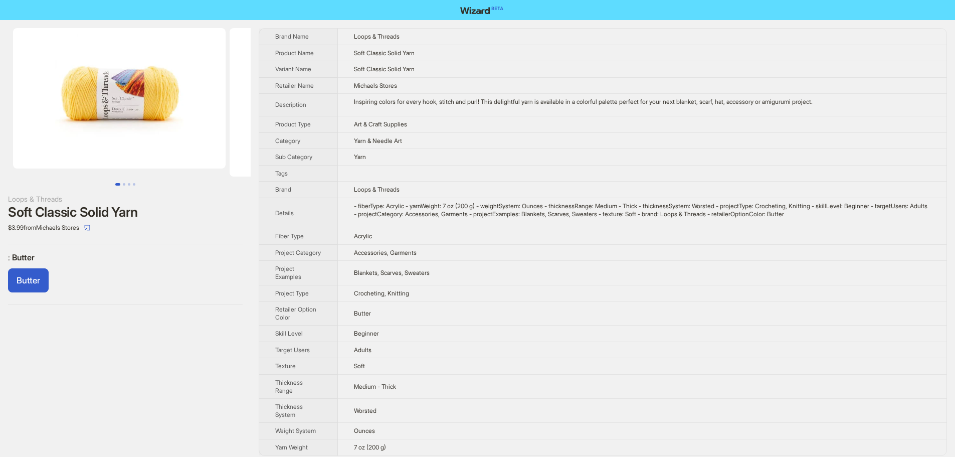
click at [113, 138] on img at bounding box center [119, 98] width 213 height 140
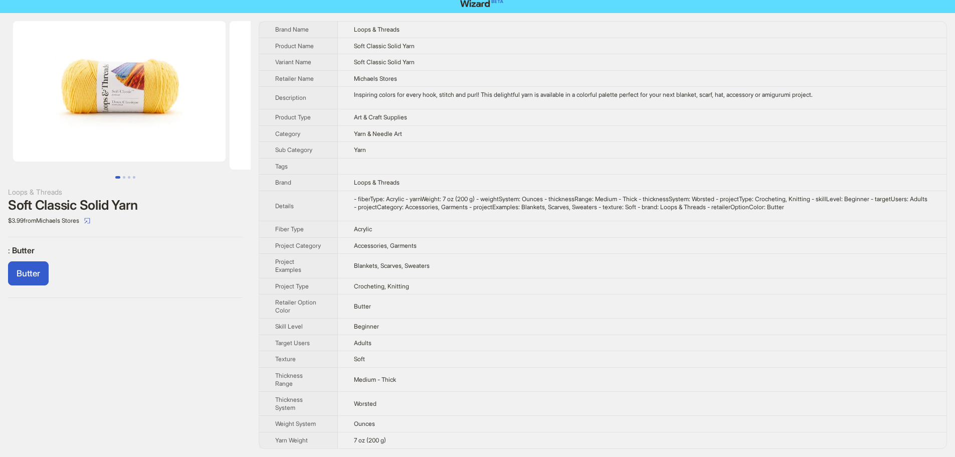
scroll to position [15, 0]
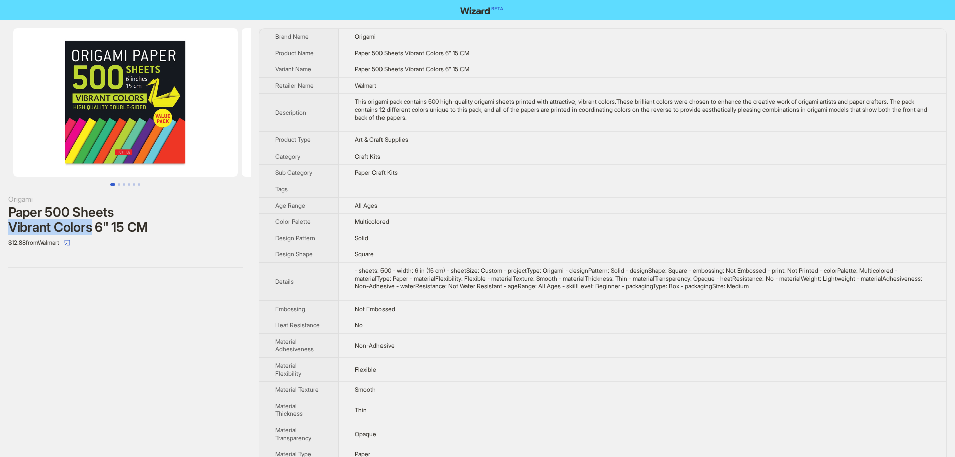
drag, startPoint x: 8, startPoint y: 227, endPoint x: 95, endPoint y: 229, distance: 87.2
click at [95, 229] on div "Origami Paper 500 Sheets Vibrant Colors 6" 15 CM $12.88 from Walmart" at bounding box center [125, 148] width 251 height 256
click at [455, 236] on td "Solid" at bounding box center [642, 238] width 607 height 17
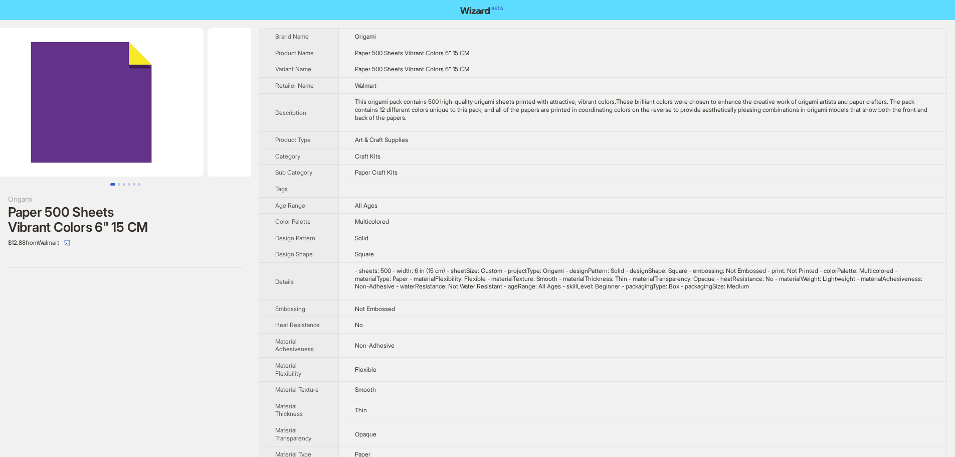
drag, startPoint x: 174, startPoint y: 114, endPoint x: 5, endPoint y: 104, distance: 169.7
click at [5, 104] on ul at bounding box center [125, 102] width 251 height 148
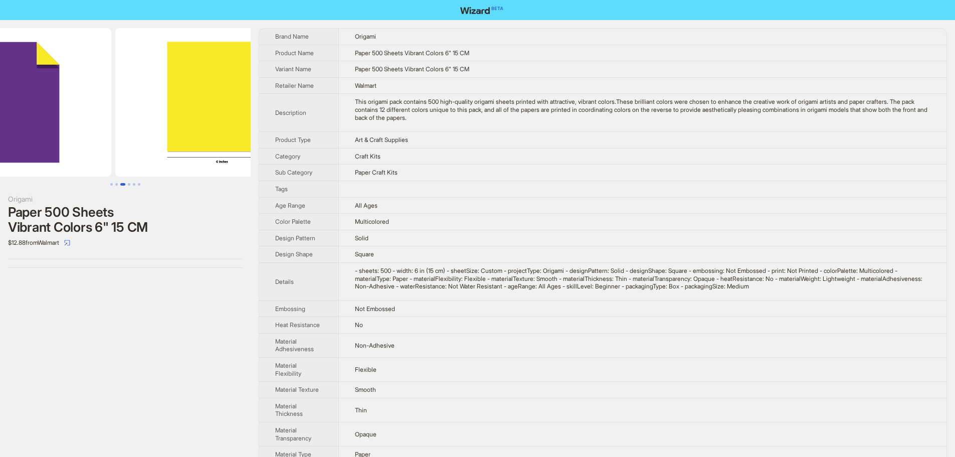
drag, startPoint x: 138, startPoint y: 118, endPoint x: 0, endPoint y: 112, distance: 138.5
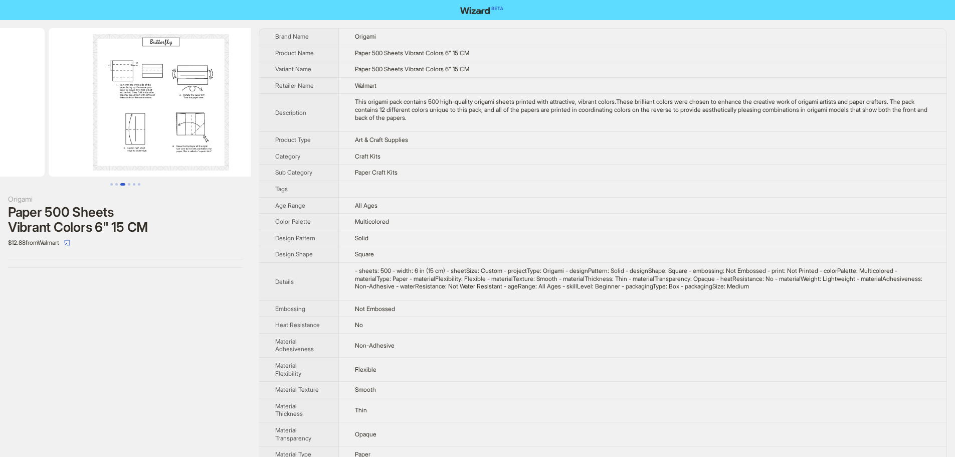
drag, startPoint x: 214, startPoint y: 124, endPoint x: 48, endPoint y: 119, distance: 166.0
click at [64, 120] on ul at bounding box center [125, 102] width 251 height 148
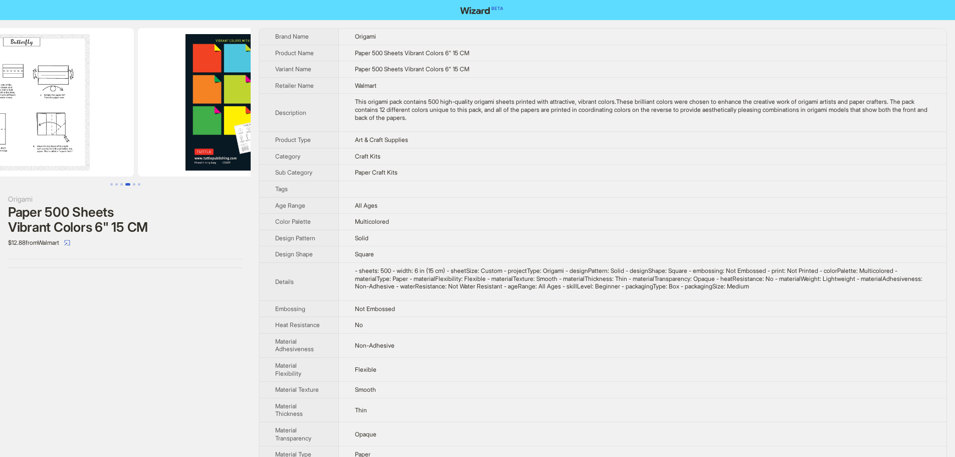
drag, startPoint x: 201, startPoint y: 122, endPoint x: 0, endPoint y: 126, distance: 201.0
click at [0, 126] on ul at bounding box center [125, 102] width 251 height 148
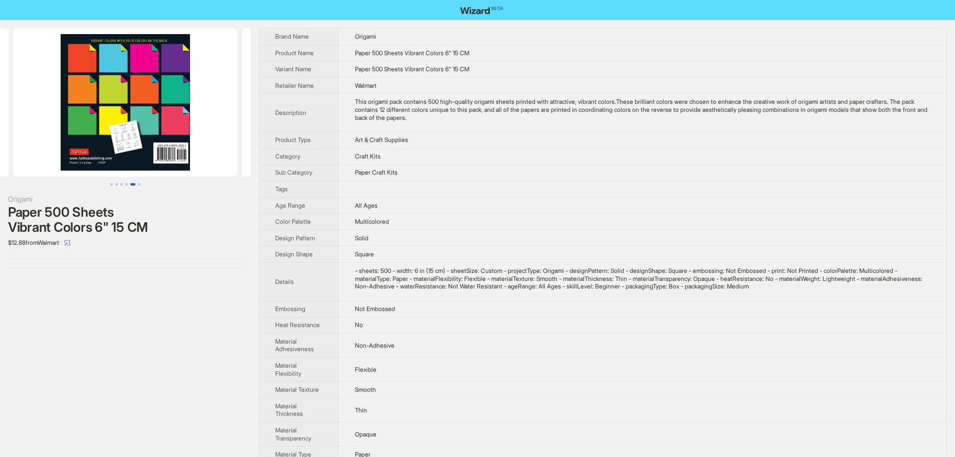
click at [101, 90] on img at bounding box center [125, 102] width 225 height 148
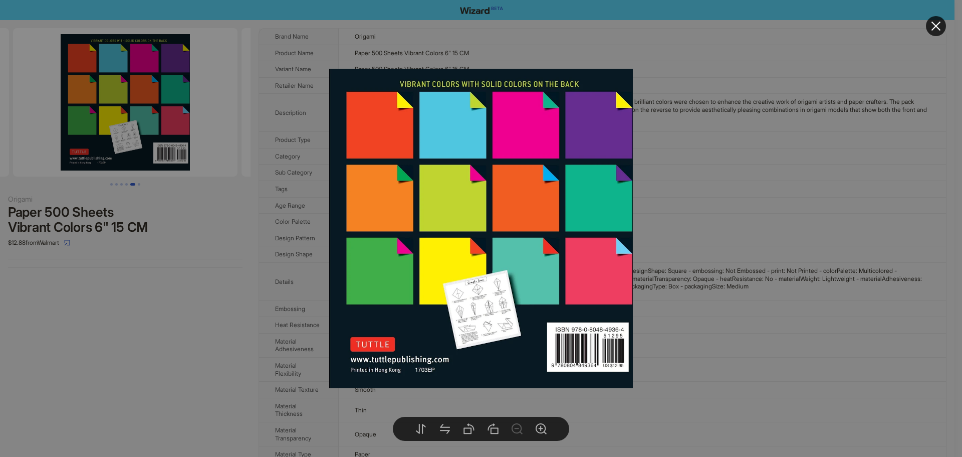
click at [688, 201] on div at bounding box center [481, 228] width 962 height 457
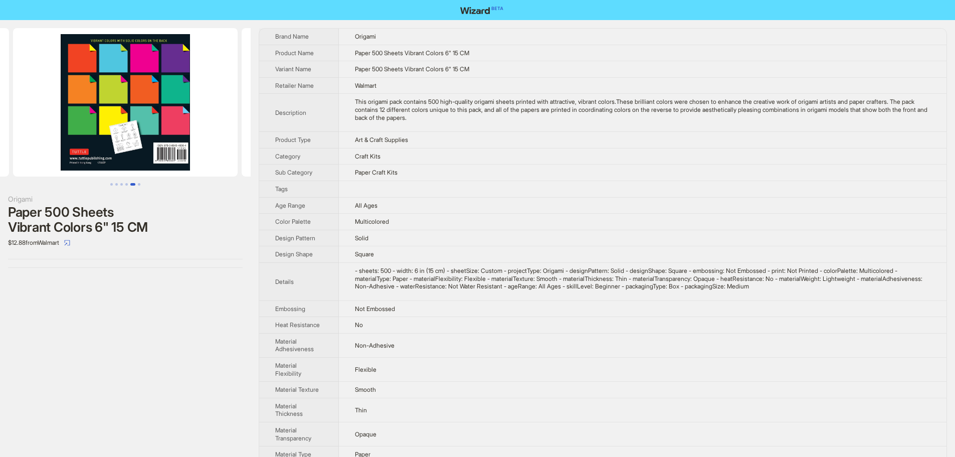
click at [132, 130] on img at bounding box center [125, 102] width 225 height 148
click at [115, 49] on img at bounding box center [125, 102] width 225 height 148
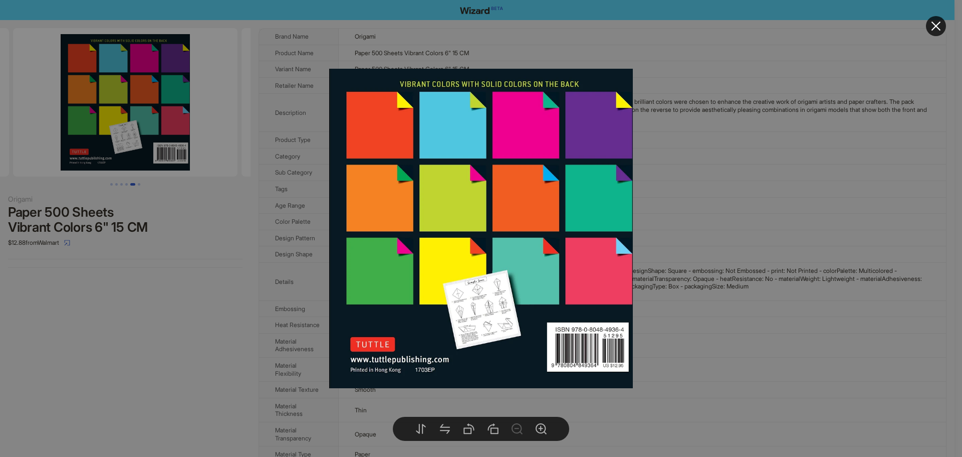
drag, startPoint x: 799, startPoint y: 198, endPoint x: 797, endPoint y: 104, distance: 94.2
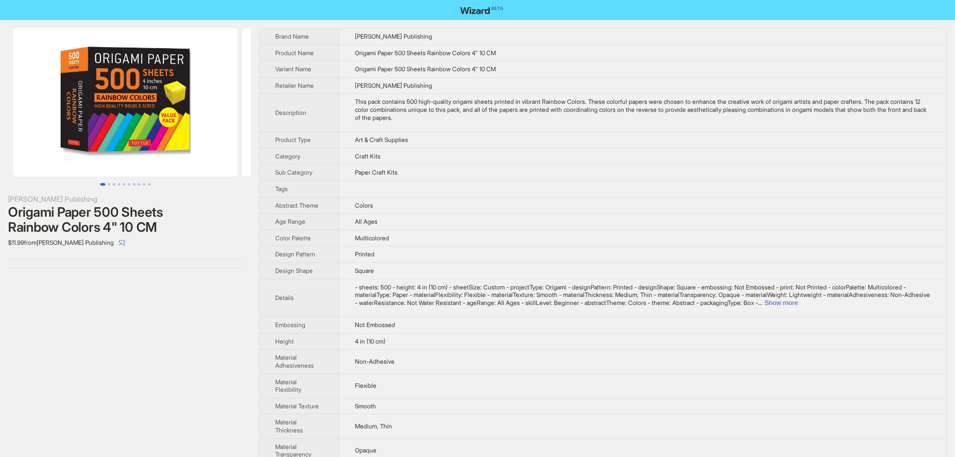
click at [191, 104] on img at bounding box center [125, 102] width 225 height 148
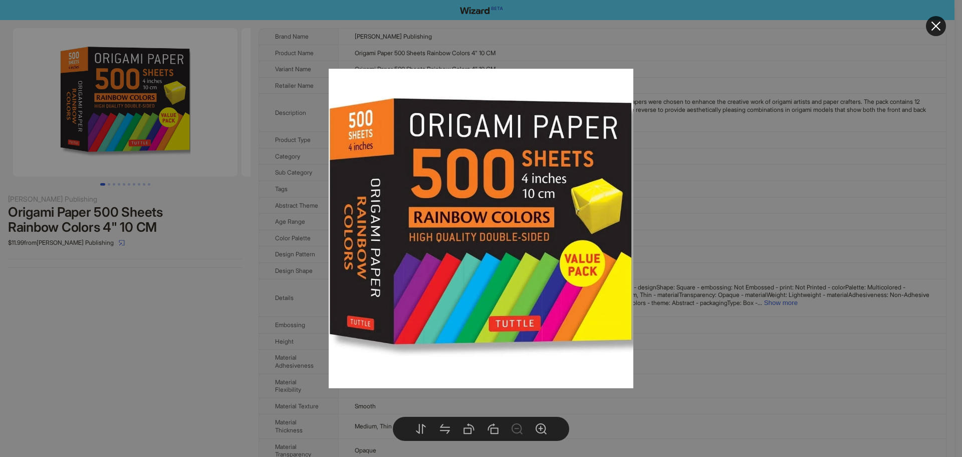
click at [792, 181] on div at bounding box center [481, 228] width 962 height 457
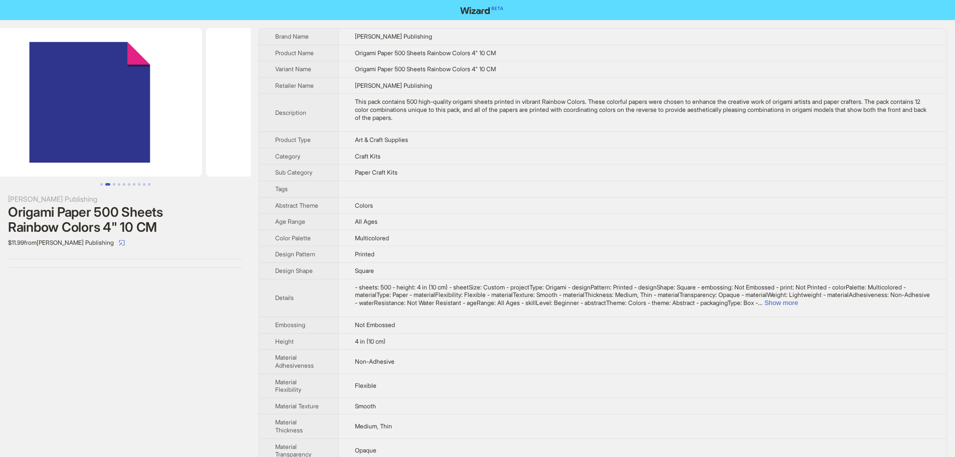
drag, startPoint x: 219, startPoint y: 124, endPoint x: 42, endPoint y: 123, distance: 176.9
click at [42, 123] on ul at bounding box center [125, 102] width 251 height 148
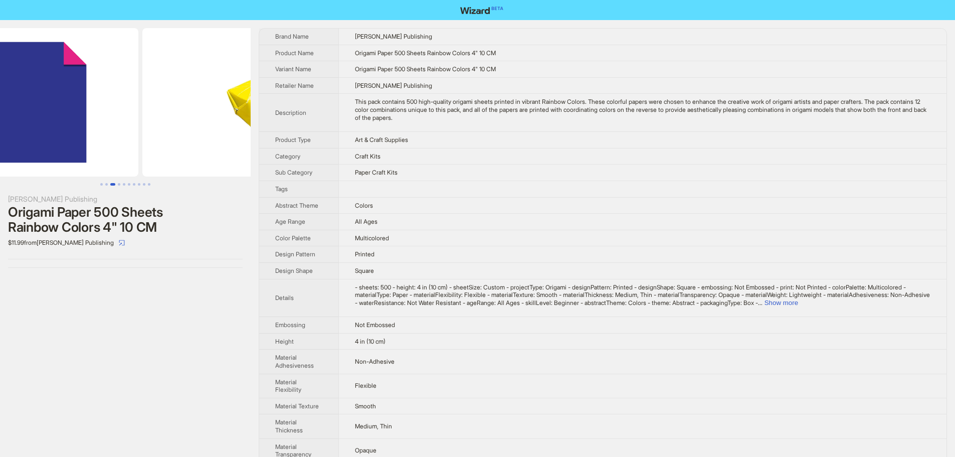
drag, startPoint x: 147, startPoint y: 122, endPoint x: 0, endPoint y: 115, distance: 147.0
click at [0, 115] on img at bounding box center [26, 102] width 225 height 148
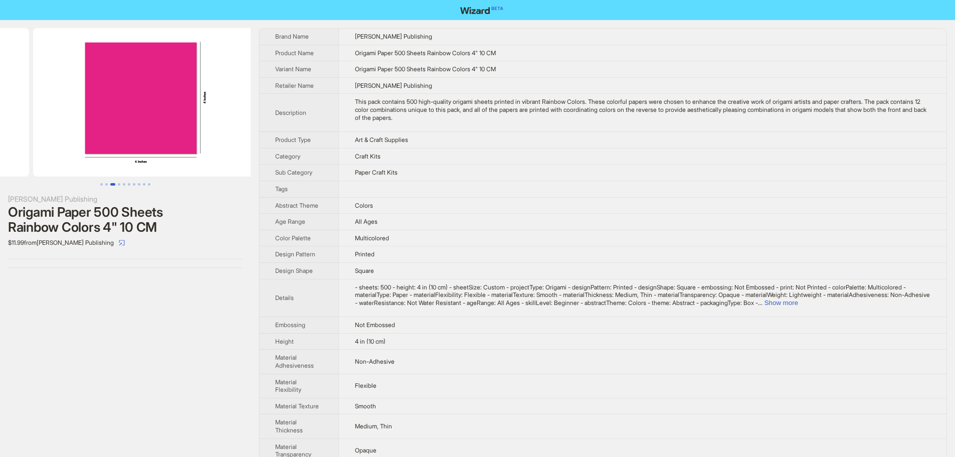
drag, startPoint x: 165, startPoint y: 125, endPoint x: 10, endPoint y: 126, distance: 155.4
click at [10, 126] on ul at bounding box center [125, 102] width 251 height 148
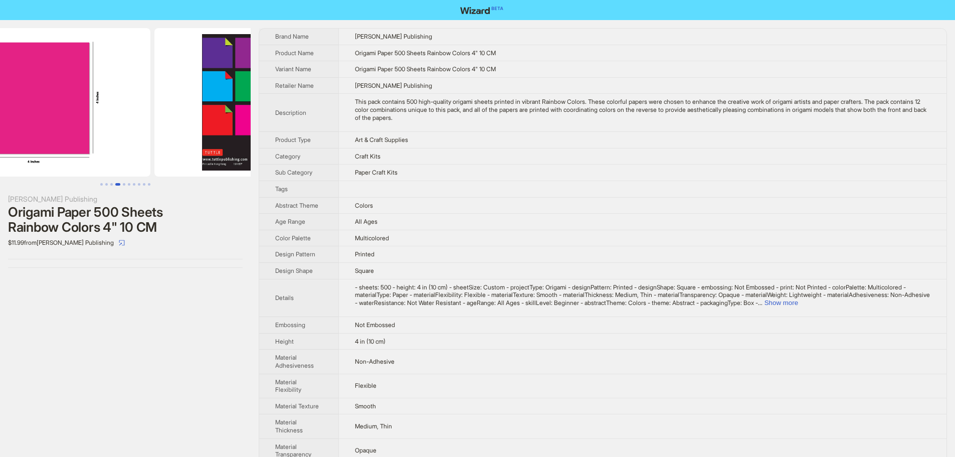
drag, startPoint x: 151, startPoint y: 122, endPoint x: 62, endPoint y: 130, distance: 89.5
click at [68, 127] on img at bounding box center [38, 102] width 225 height 148
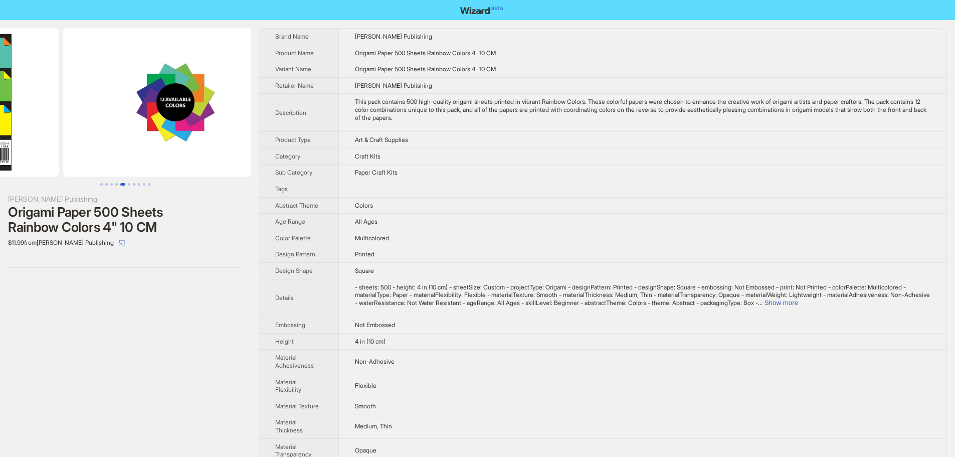
click at [0, 121] on ul at bounding box center [125, 102] width 251 height 148
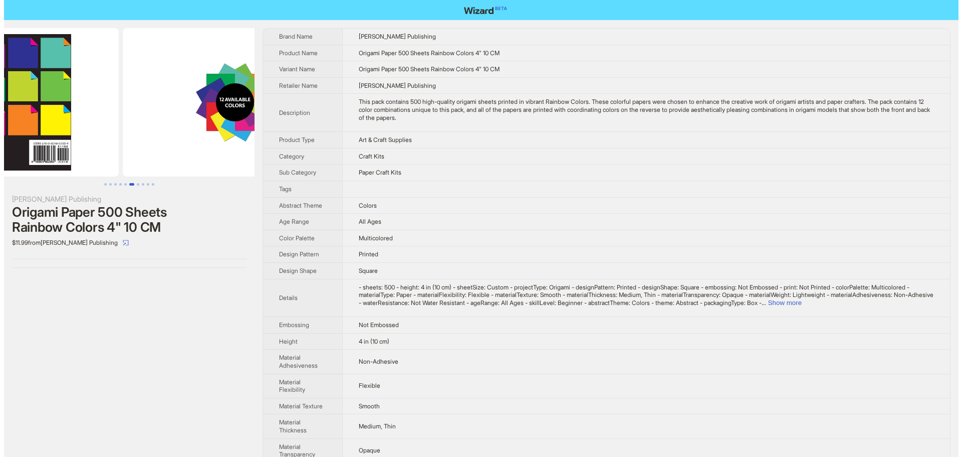
scroll to position [0, 914]
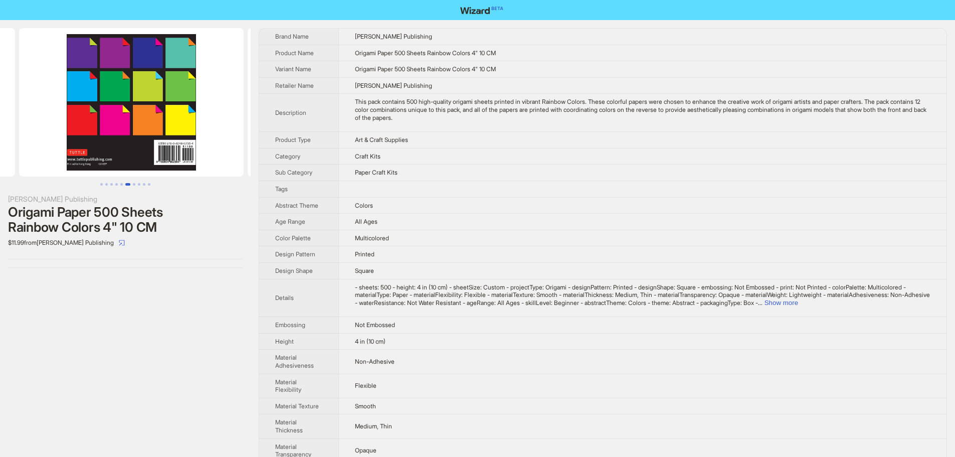
drag, startPoint x: 118, startPoint y: 119, endPoint x: 198, endPoint y: 130, distance: 80.5
click at [235, 129] on ul at bounding box center [125, 102] width 251 height 148
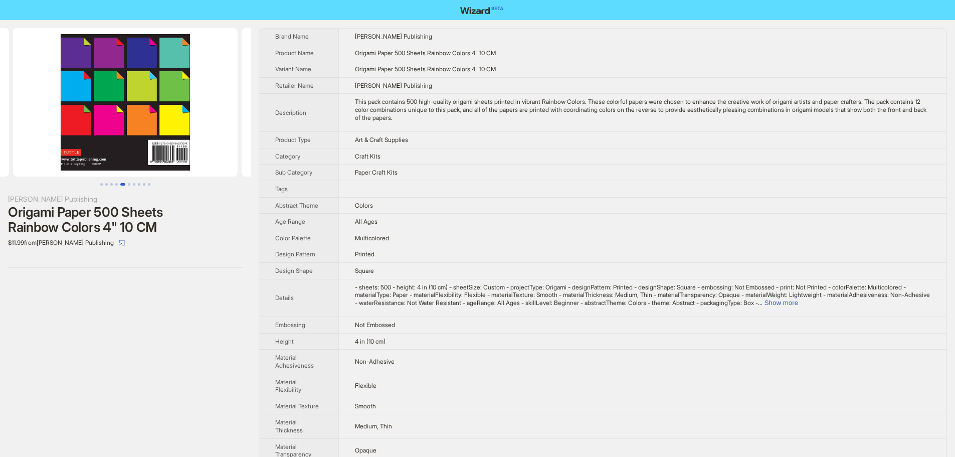
click at [132, 122] on img at bounding box center [125, 102] width 225 height 148
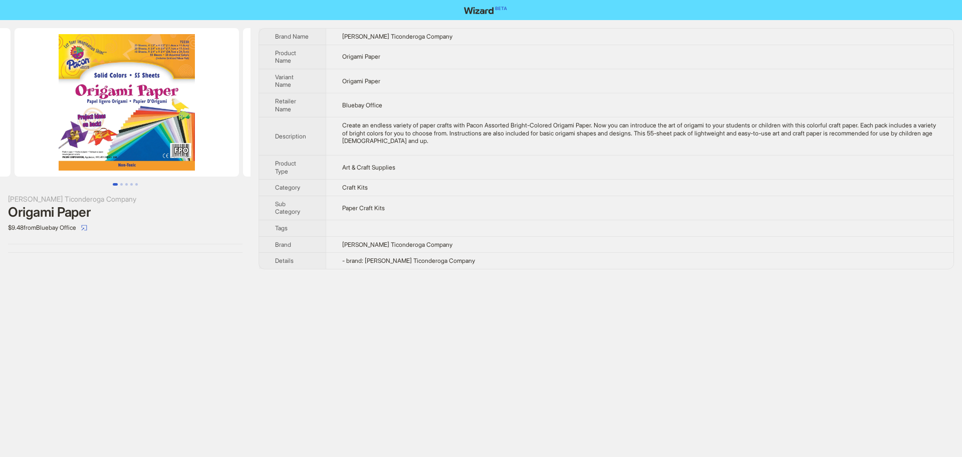
drag, startPoint x: 193, startPoint y: 127, endPoint x: 16, endPoint y: 134, distance: 177.6
click at [14, 135] on ul at bounding box center [125, 102] width 251 height 148
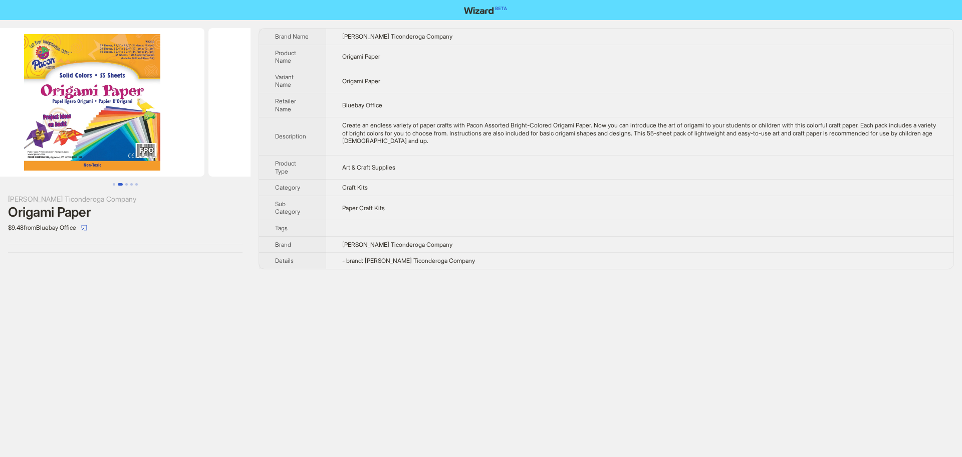
drag, startPoint x: 205, startPoint y: 131, endPoint x: 127, endPoint y: 134, distance: 78.2
click at [130, 134] on ul at bounding box center [125, 102] width 251 height 148
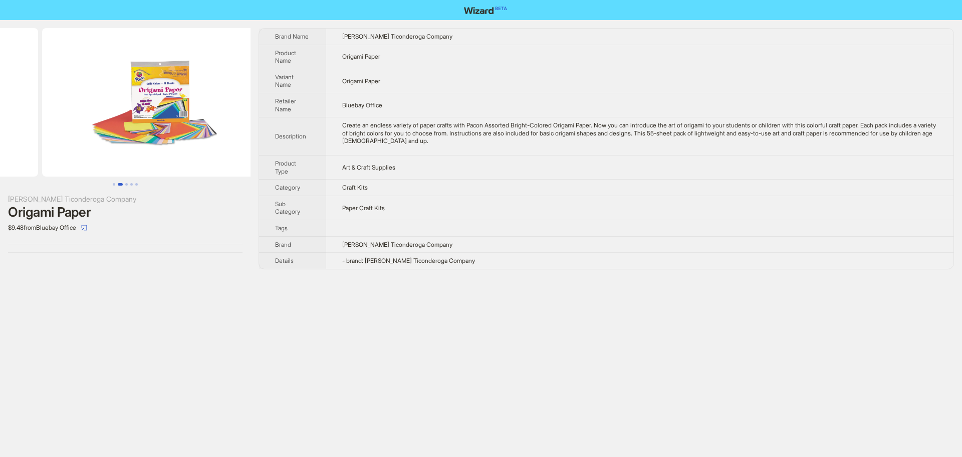
drag, startPoint x: 168, startPoint y: 125, endPoint x: 28, endPoint y: 126, distance: 140.3
click at [14, 129] on ul at bounding box center [125, 102] width 251 height 148
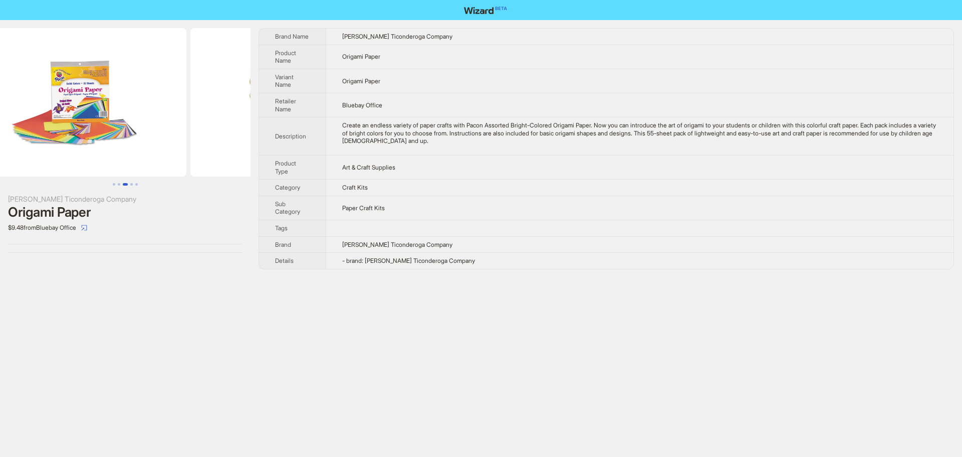
scroll to position [0, 686]
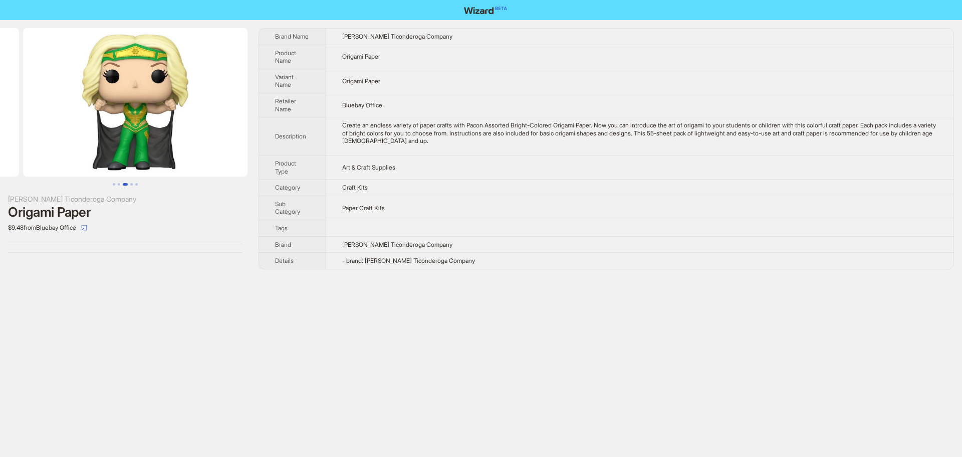
drag, startPoint x: 167, startPoint y: 121, endPoint x: 43, endPoint y: 110, distance: 125.3
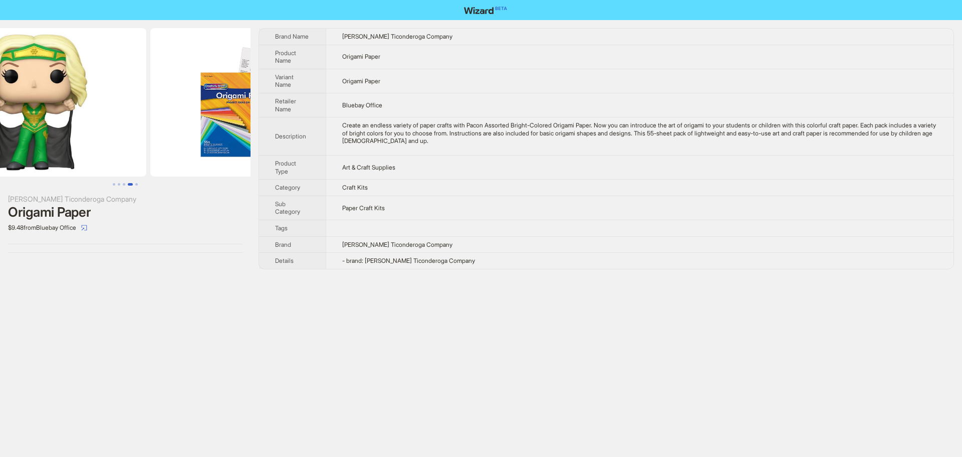
drag, startPoint x: 149, startPoint y: 122, endPoint x: 43, endPoint y: 122, distance: 106.3
click at [47, 122] on ul at bounding box center [125, 102] width 251 height 148
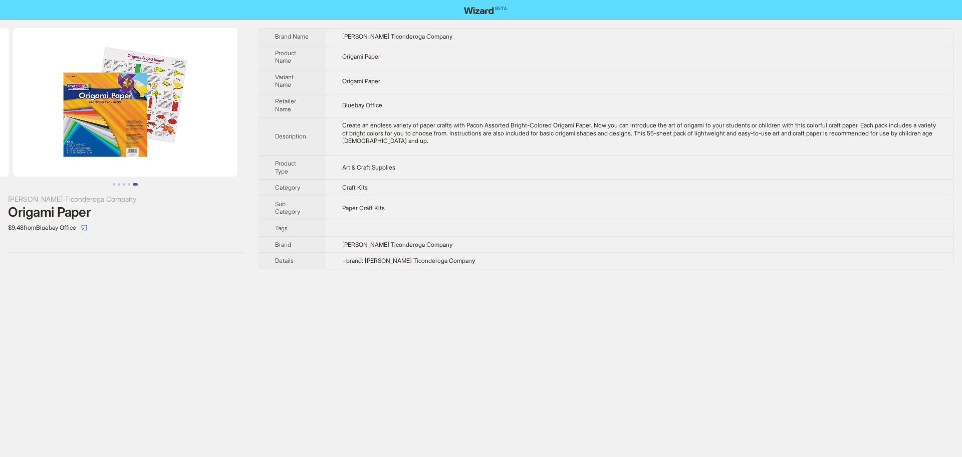
click at [138, 119] on img at bounding box center [125, 102] width 225 height 148
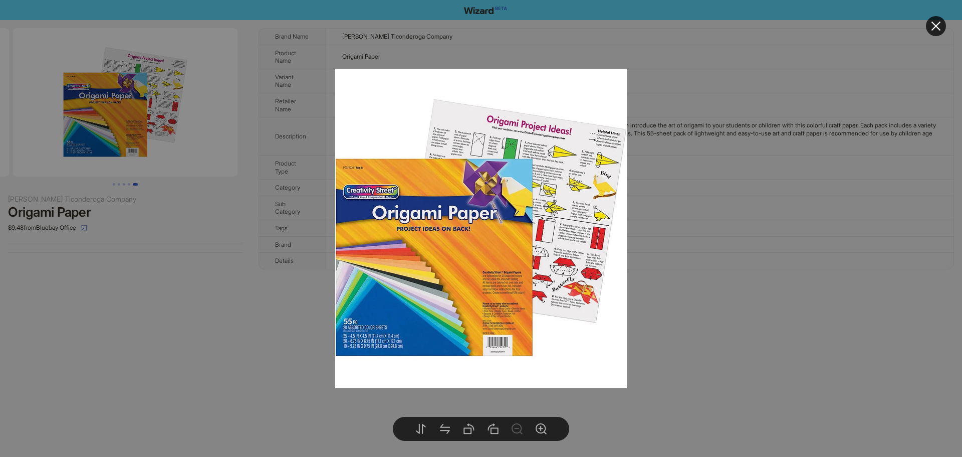
click at [194, 132] on div at bounding box center [481, 228] width 962 height 457
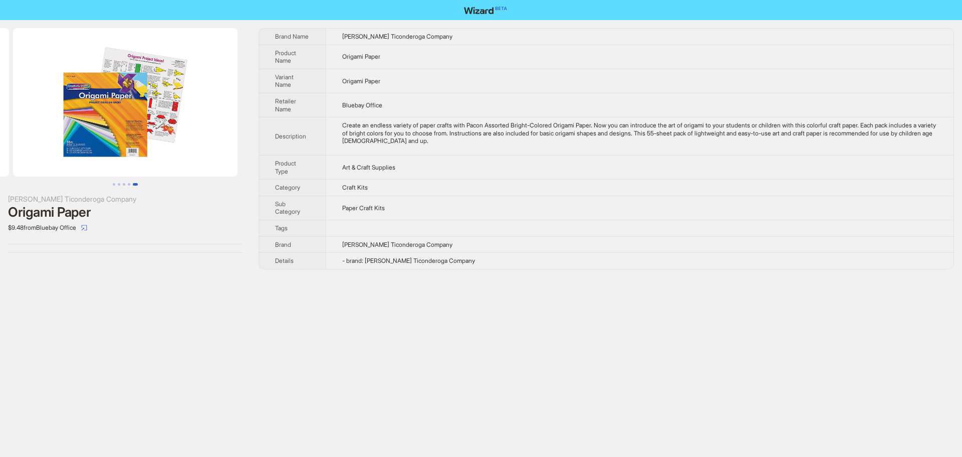
drag, startPoint x: 200, startPoint y: 131, endPoint x: 69, endPoint y: 118, distance: 132.5
click at [67, 118] on img at bounding box center [125, 102] width 225 height 148
